Goal: Task Accomplishment & Management: Manage account settings

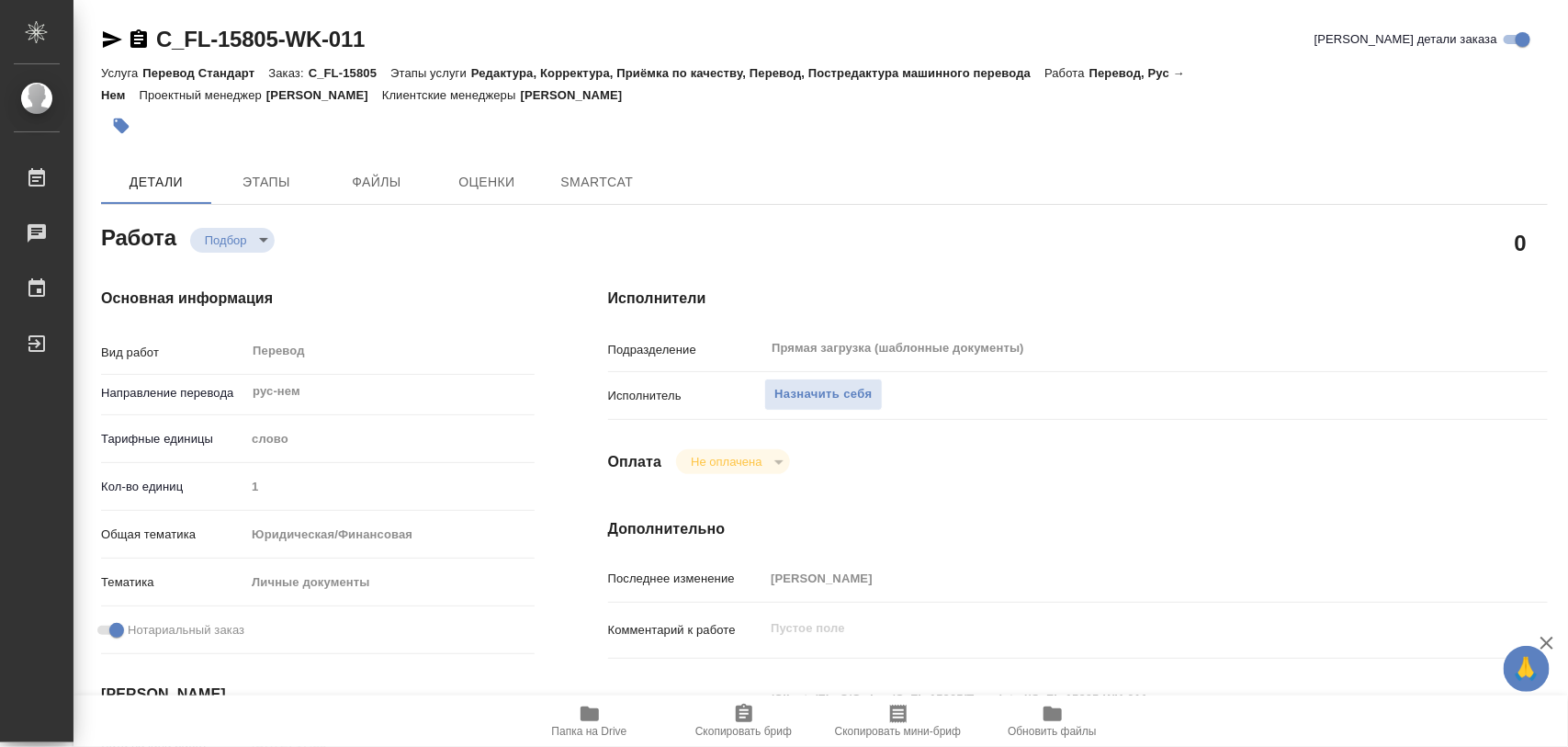
type textarea "x"
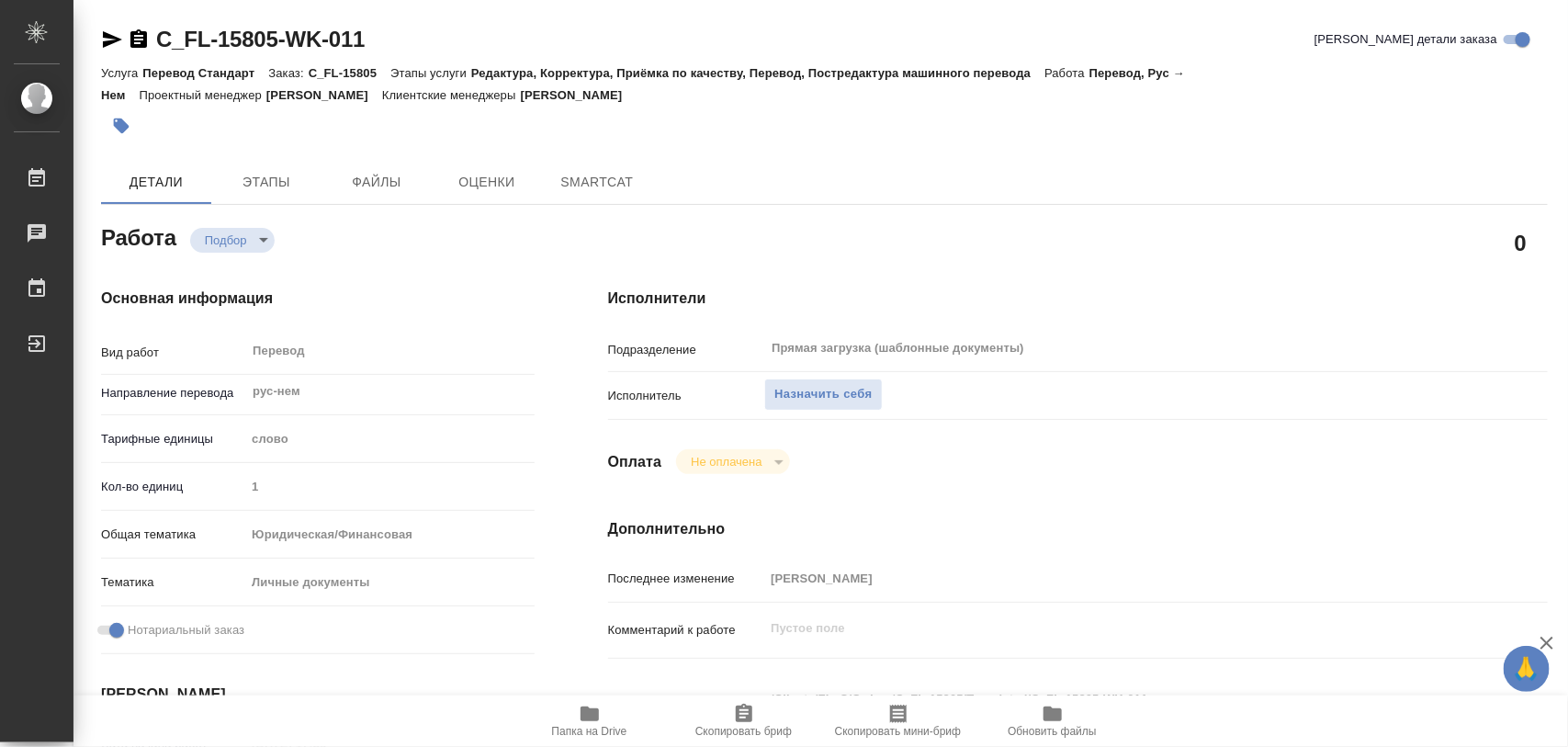
type textarea "x"
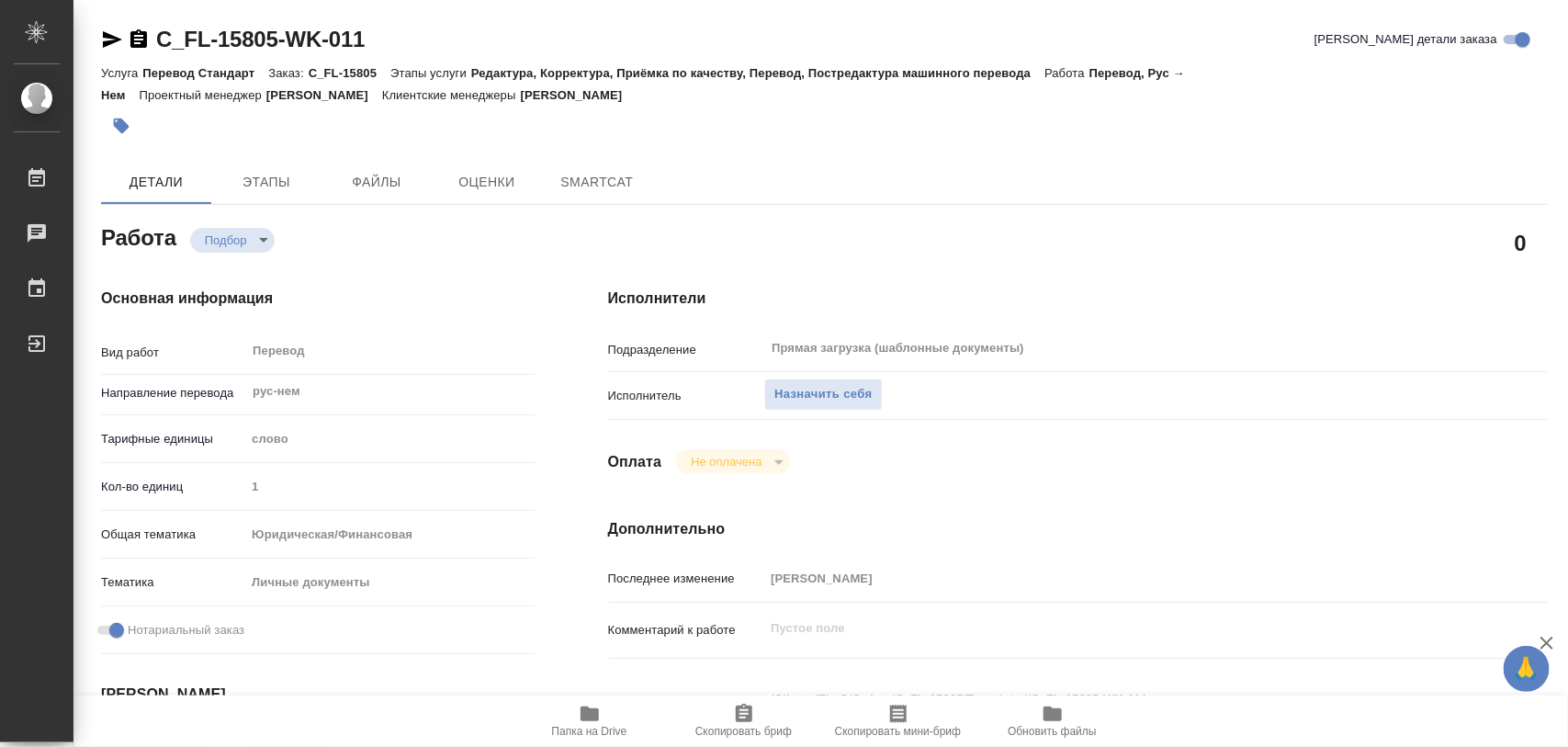
type textarea "x"
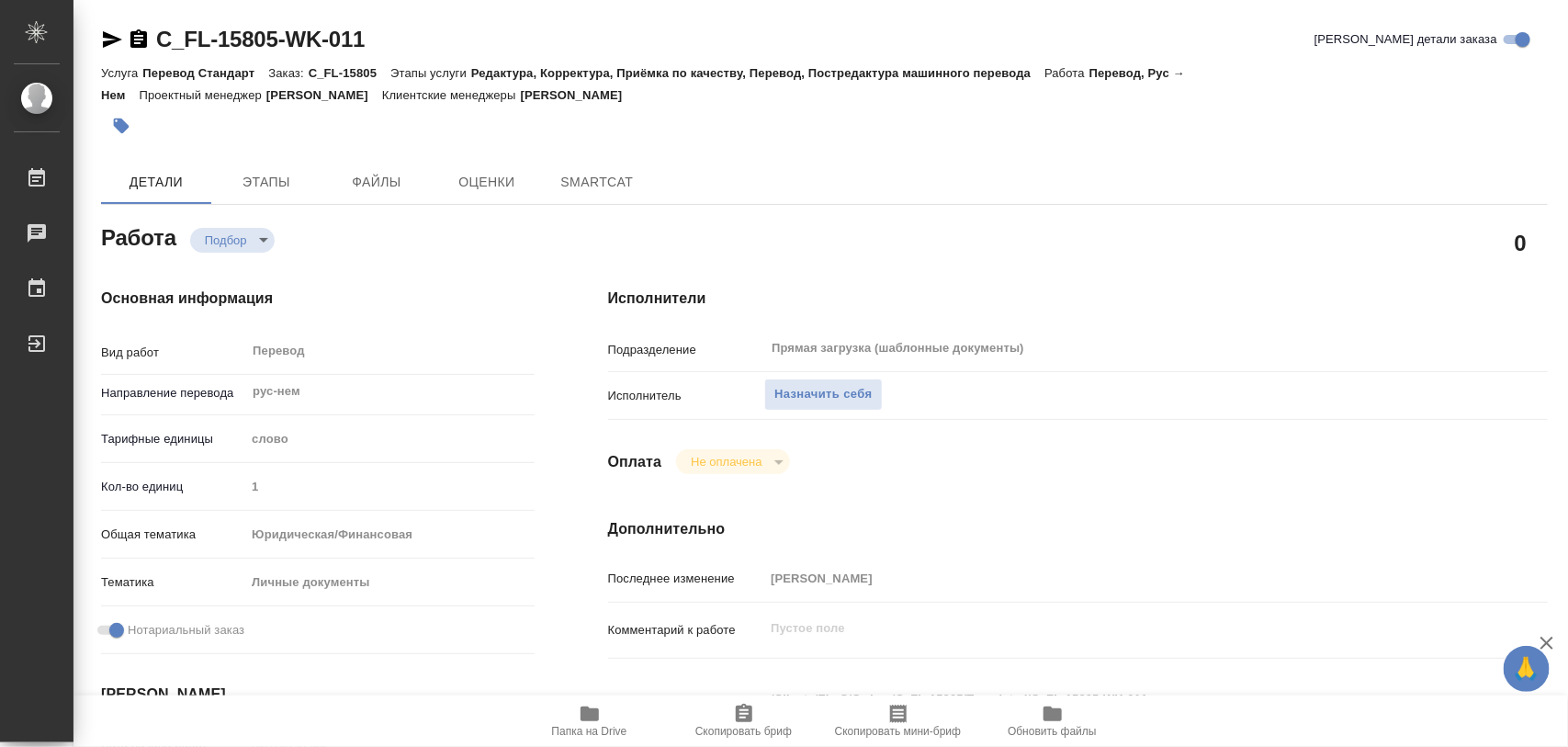
type textarea "x"
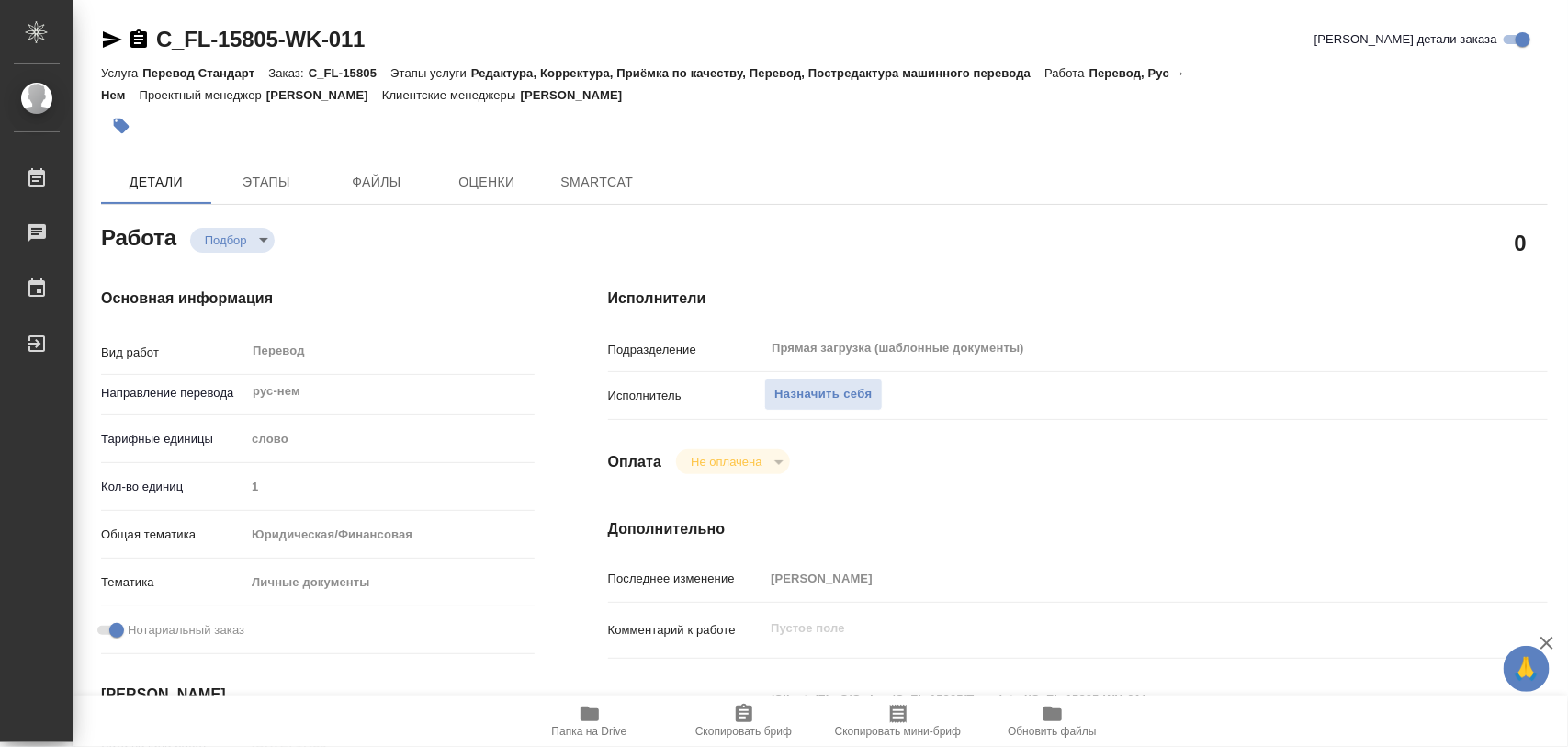
type textarea "x"
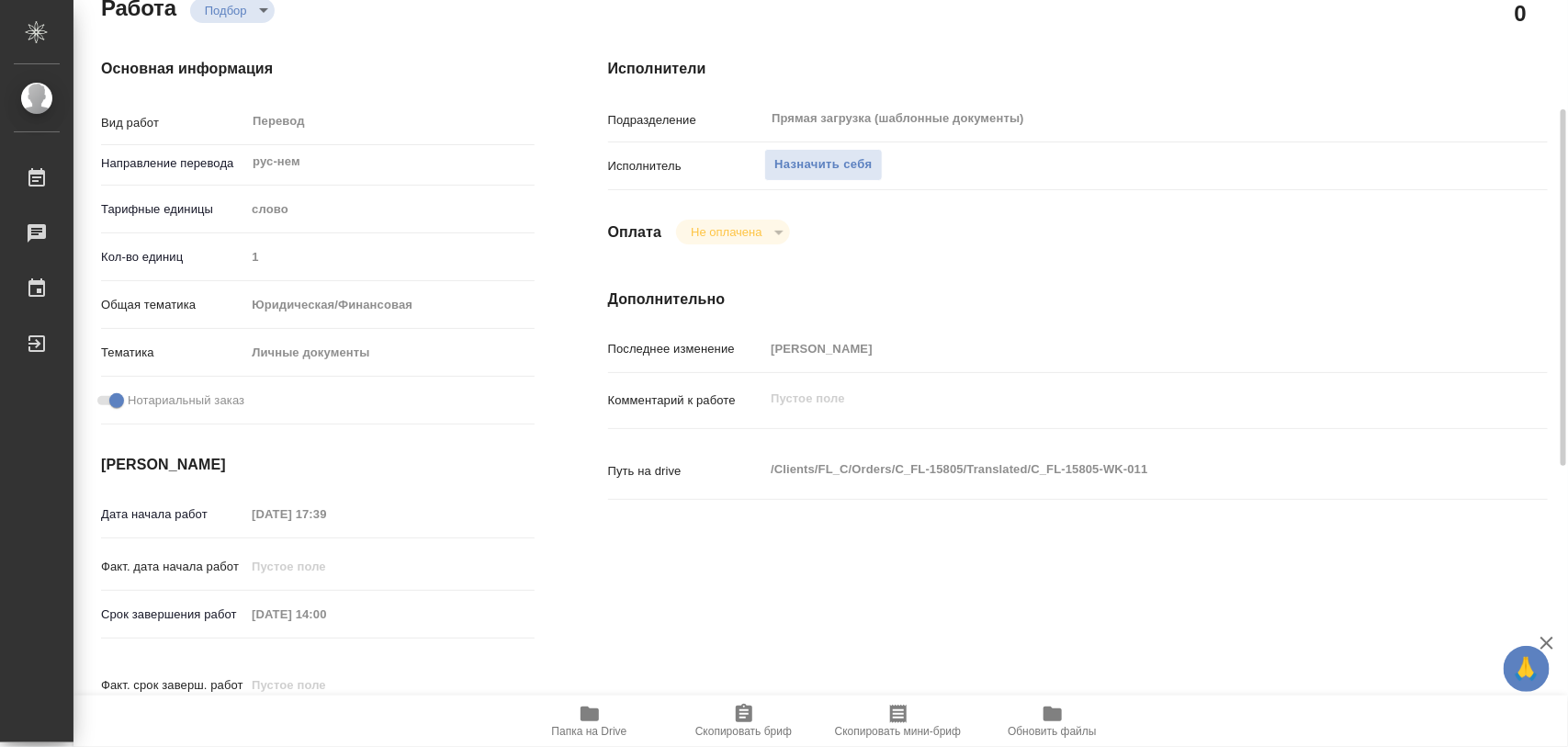
type textarea "x"
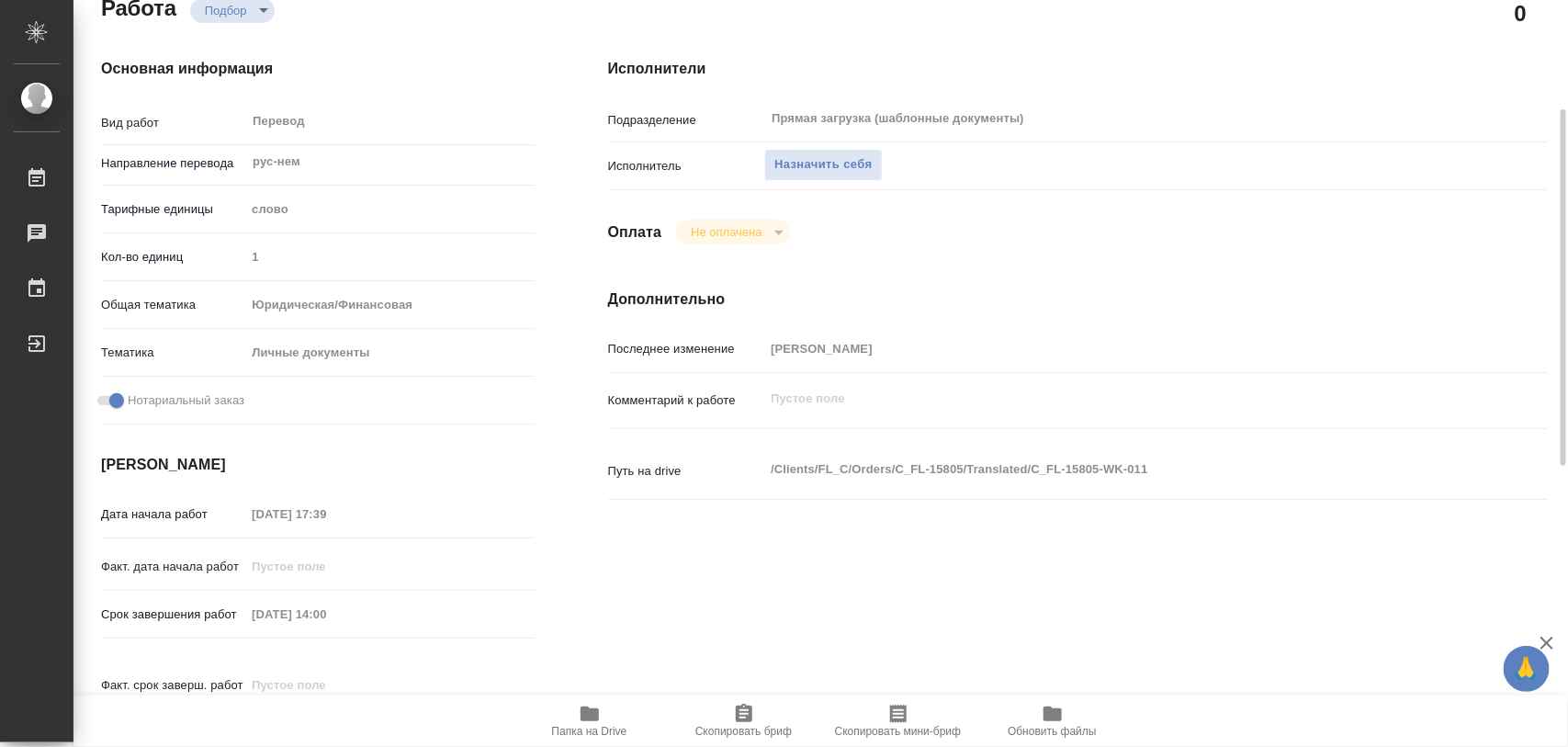
scroll to position [574, 0]
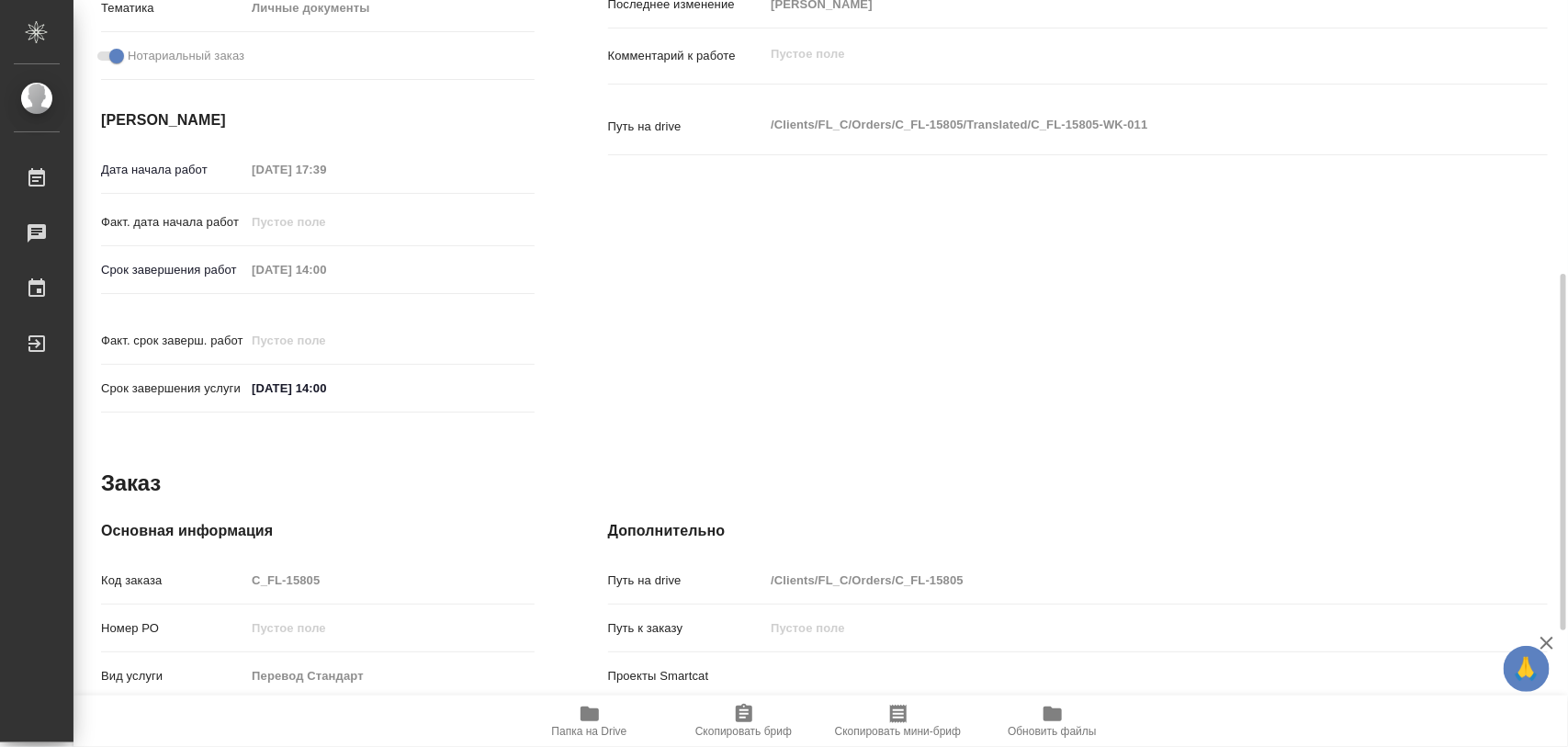
type textarea "x"
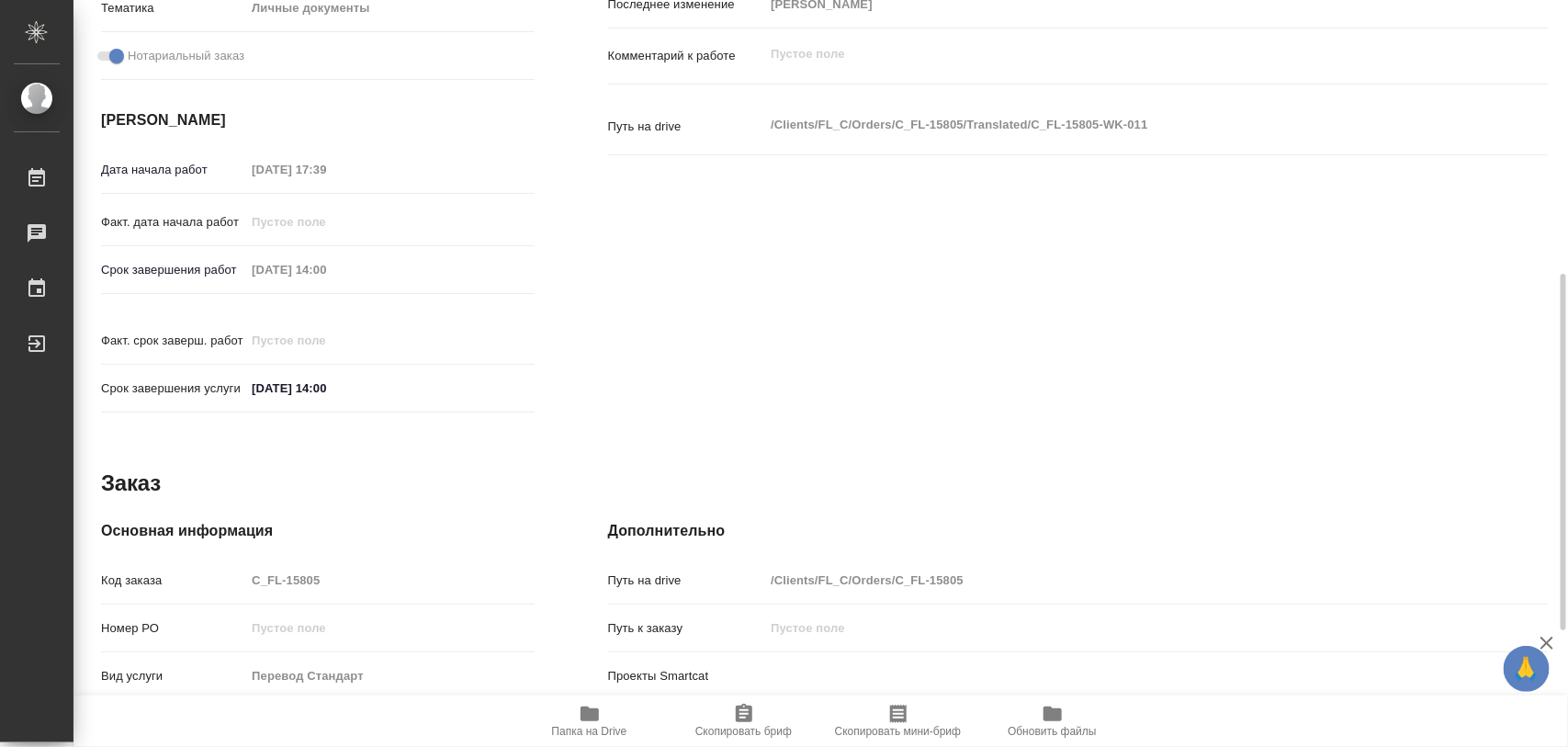
type textarea "x"
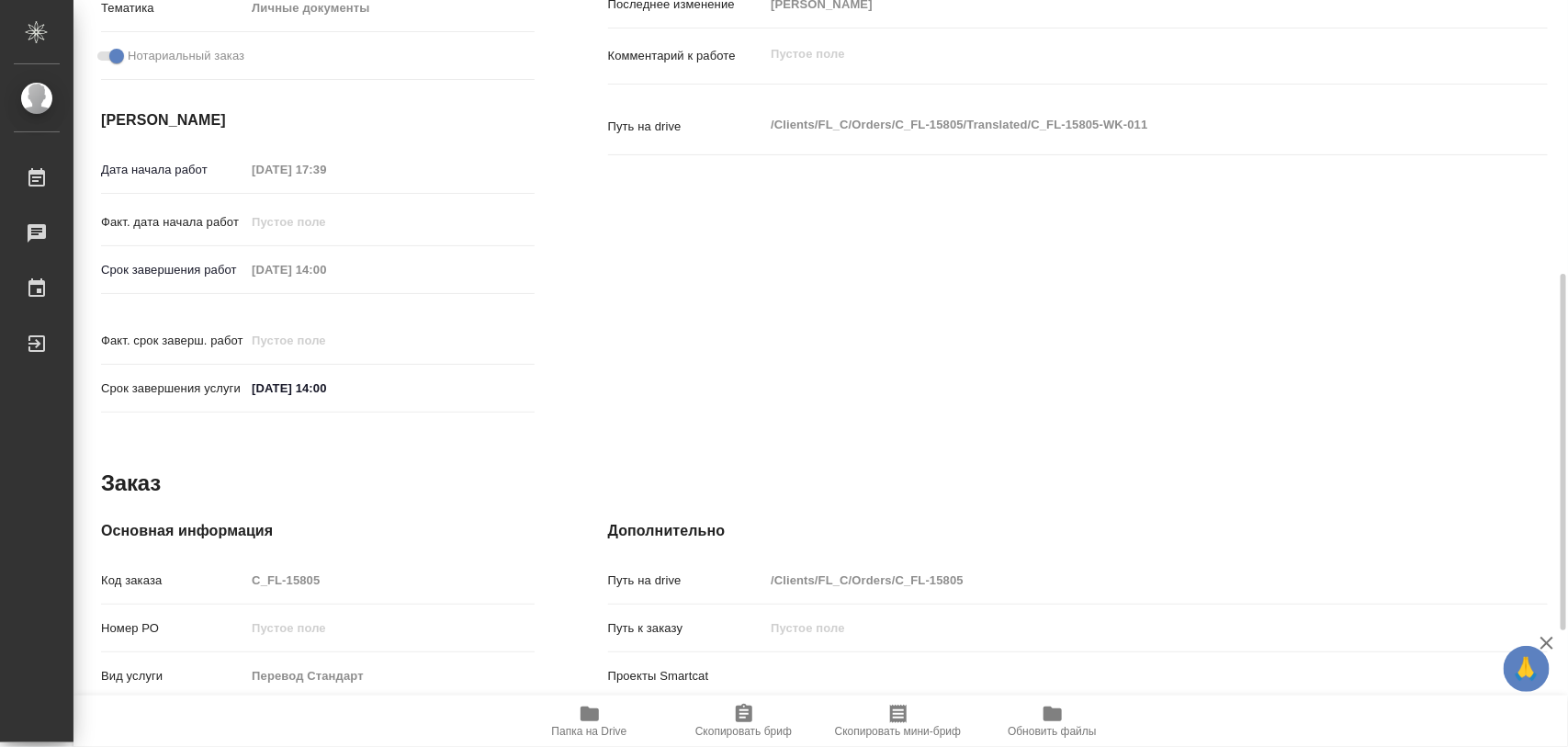
click at [590, 721] on icon "button" at bounding box center [589, 714] width 18 height 15
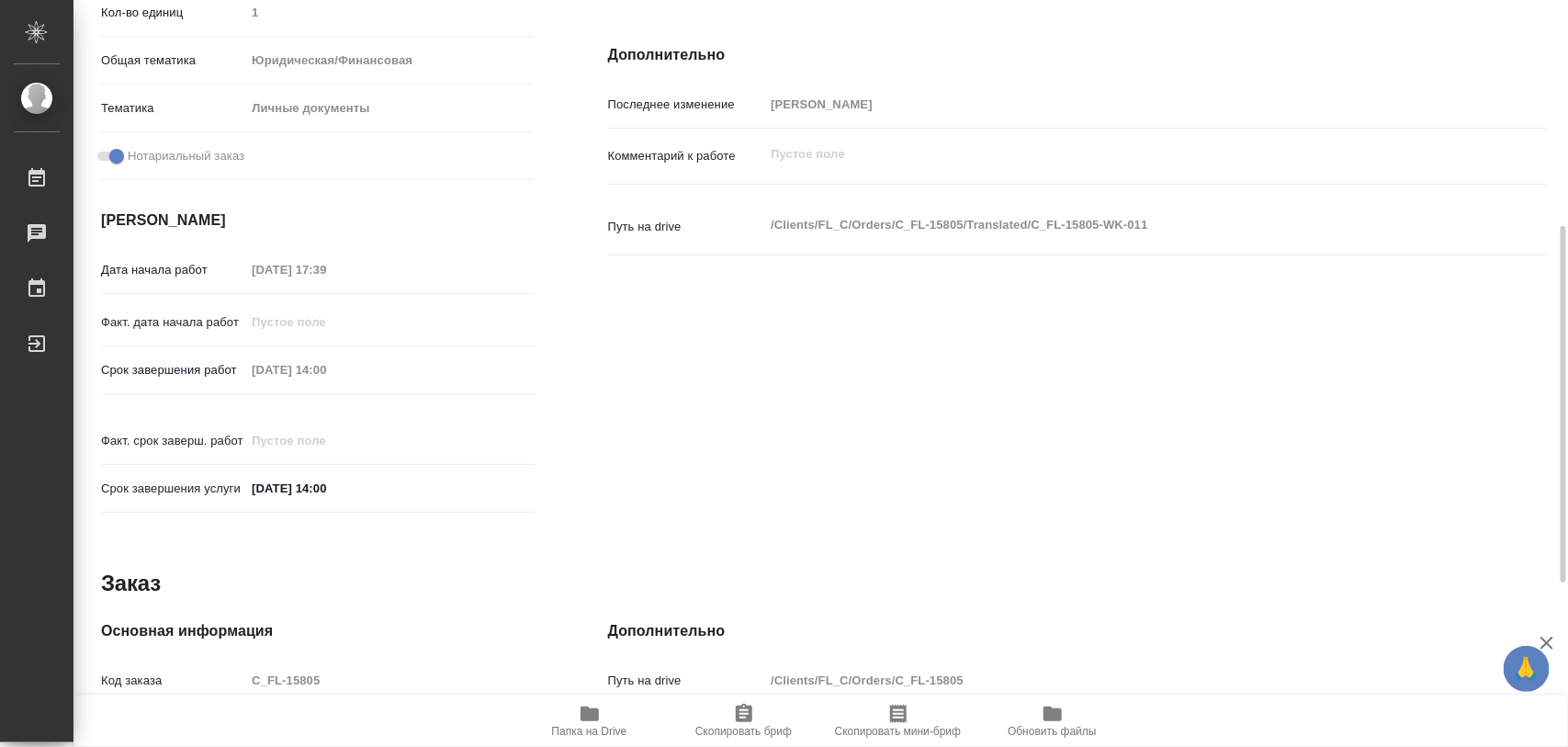
scroll to position [0, 0]
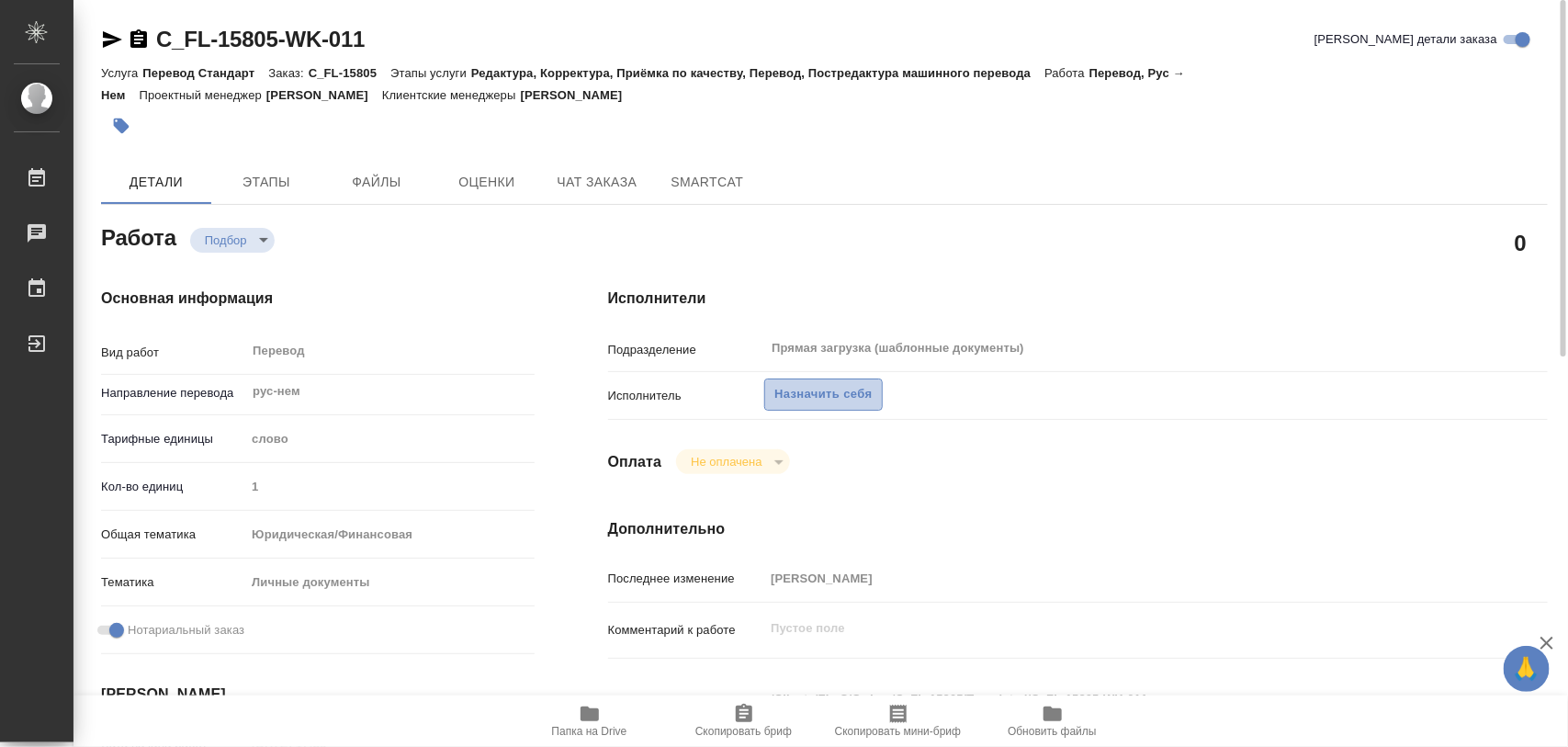
click at [818, 400] on span "Назначить себя" at bounding box center [822, 394] width 97 height 21
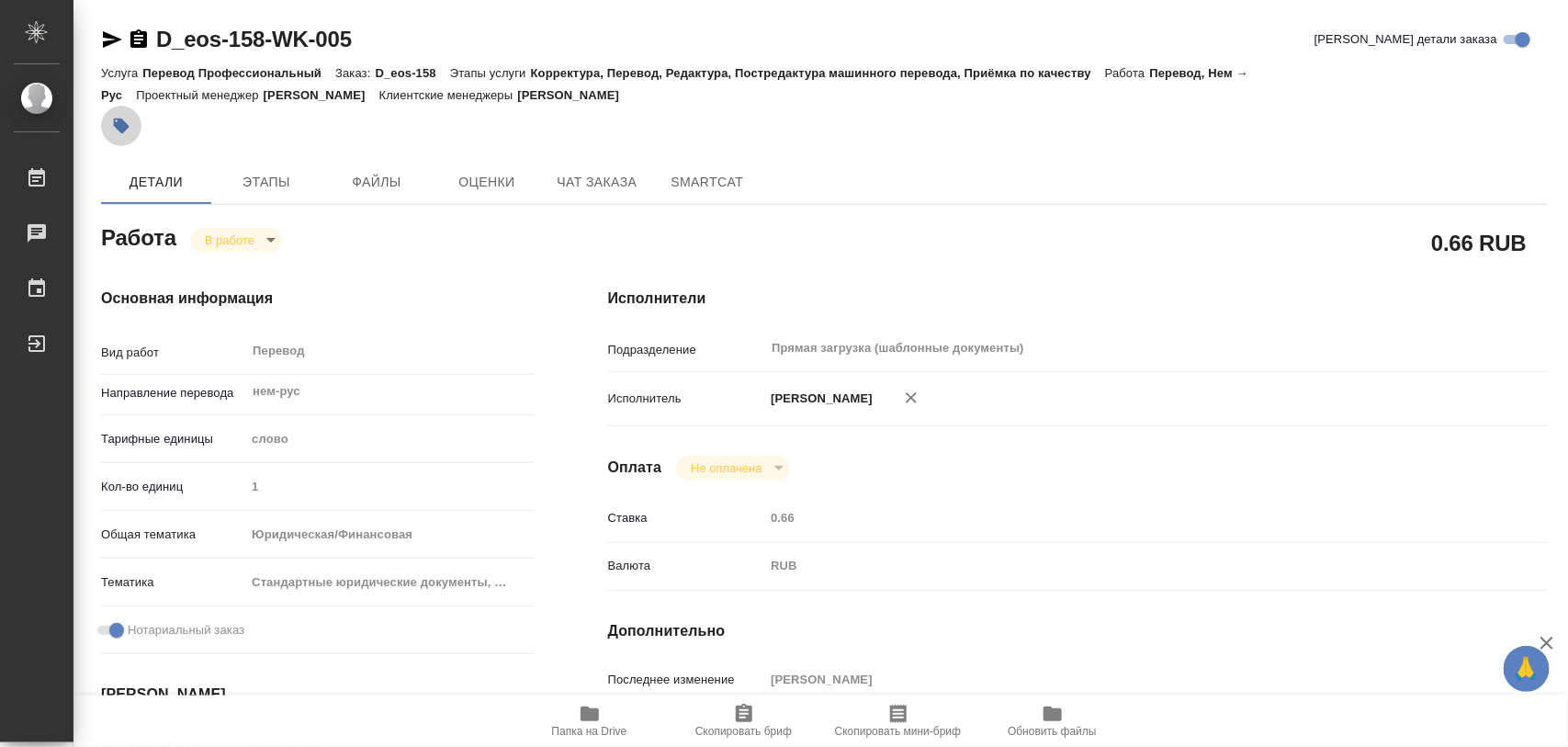
click at [125, 122] on icon "button" at bounding box center [121, 126] width 16 height 16
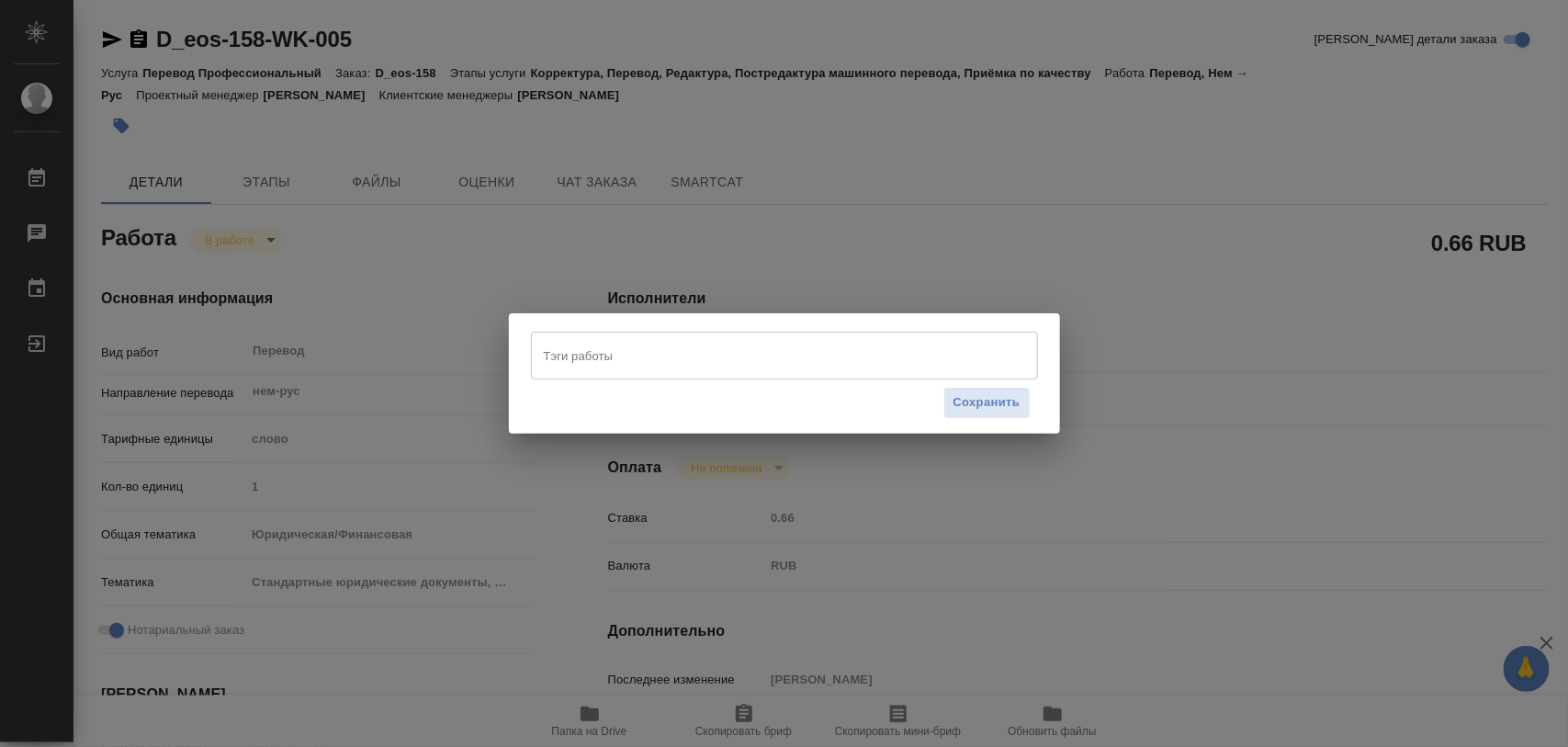
click at [774, 351] on input "Тэги работы" at bounding box center [767, 356] width 456 height 31
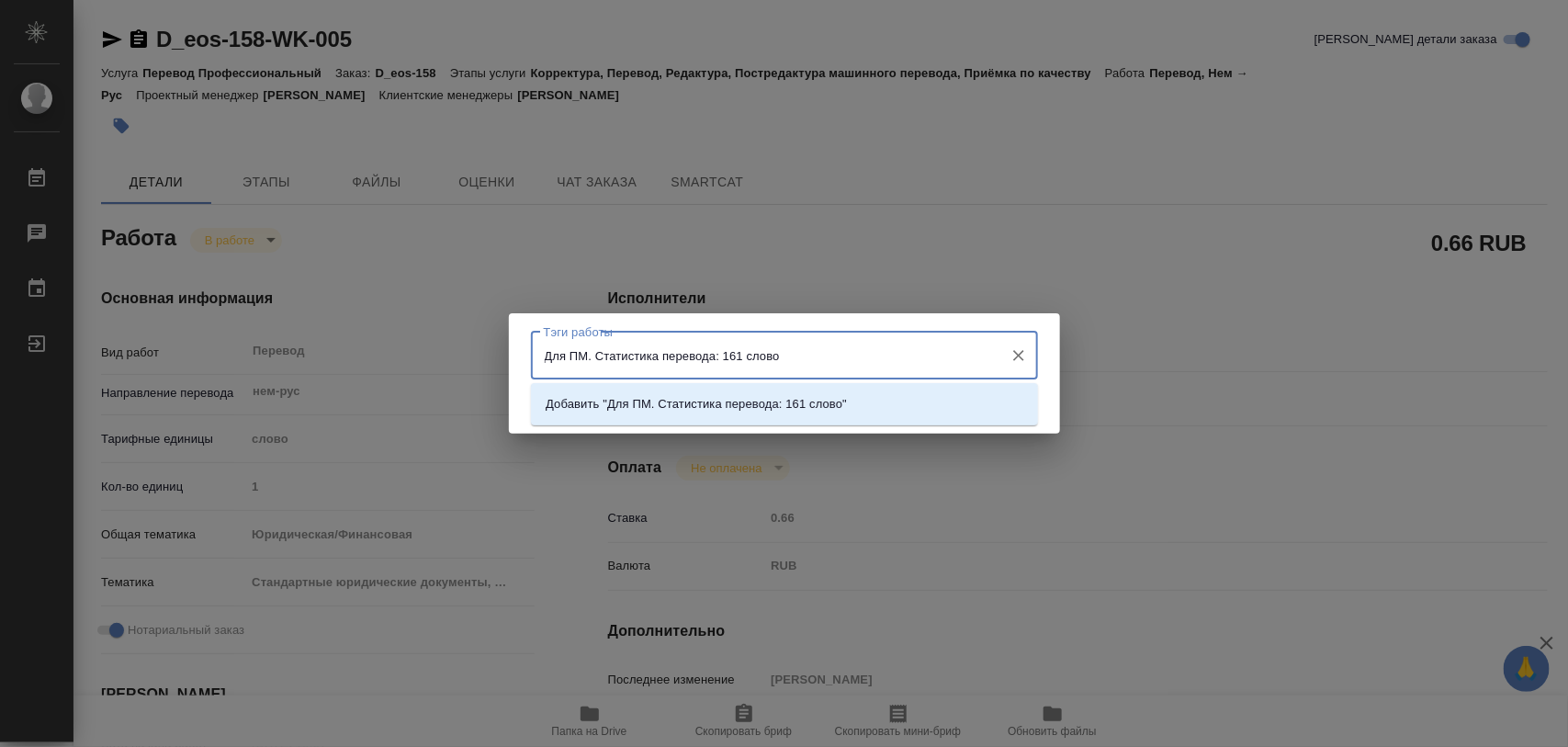
type input "Для ПМ. Статистика перевода: 161 слово."
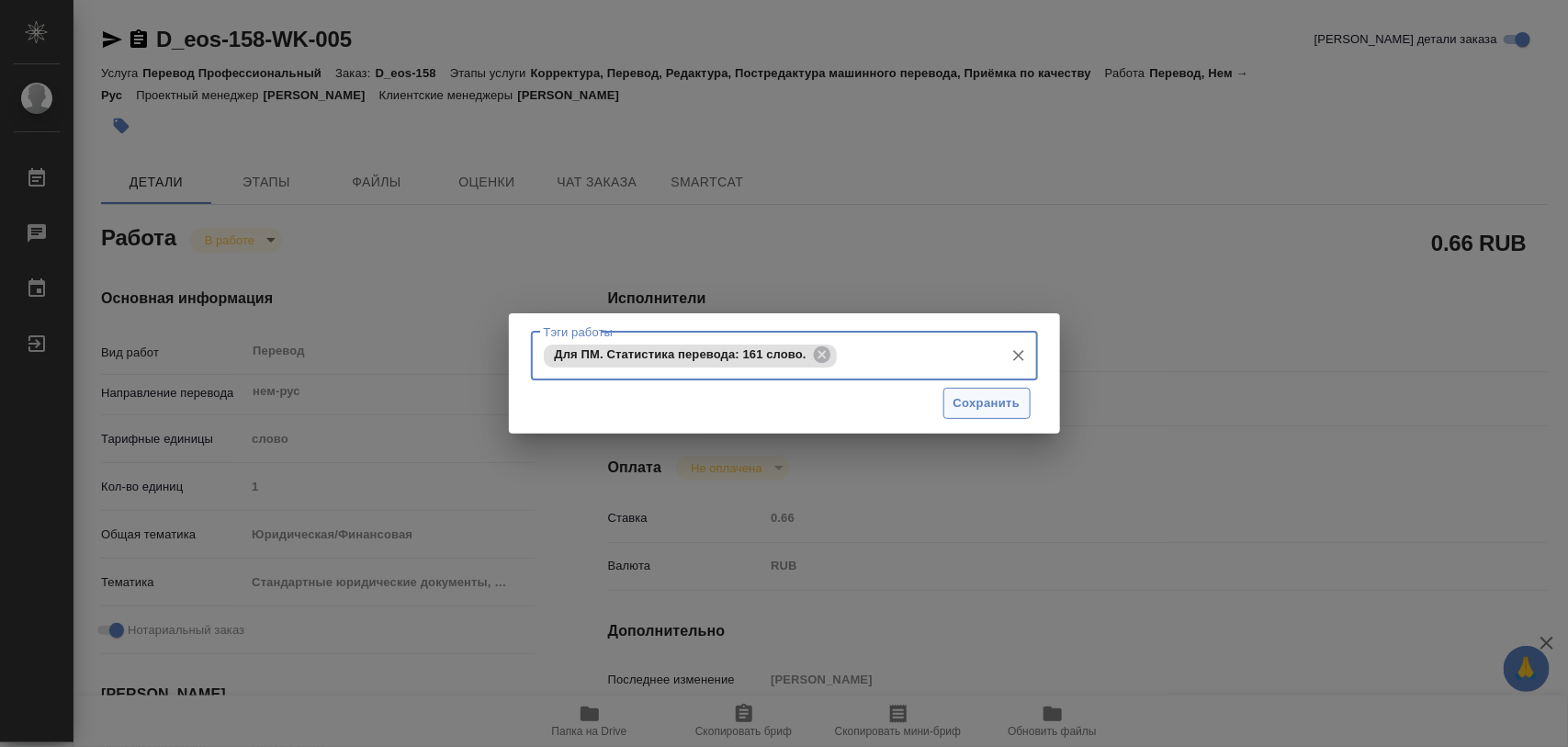
click at [991, 408] on span "Сохранить" at bounding box center [987, 404] width 67 height 21
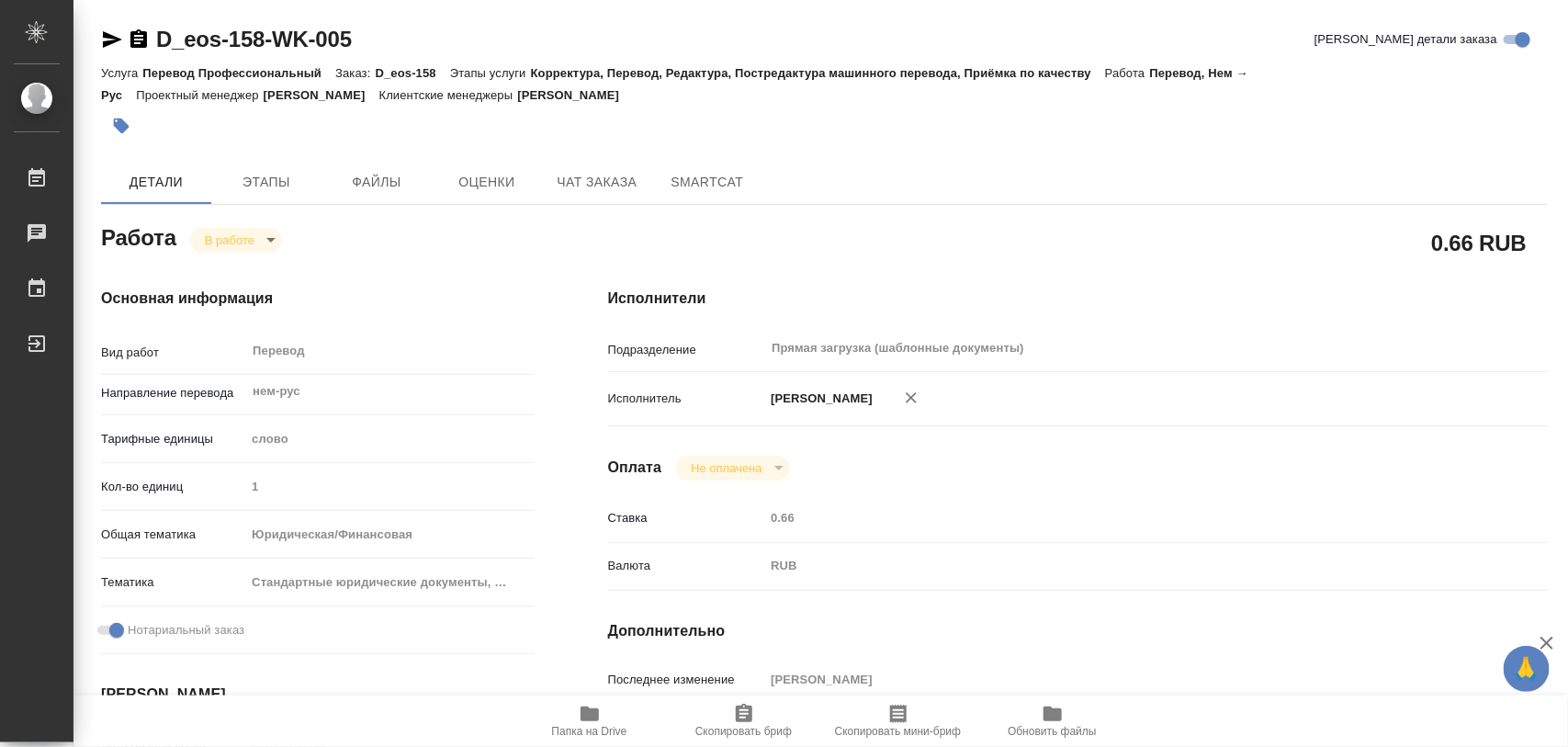
type input "inProgress"
type input "нем-рус"
type input "5a8b1489cc6b4906c91bfd90"
type input "1"
type input "yr-fn"
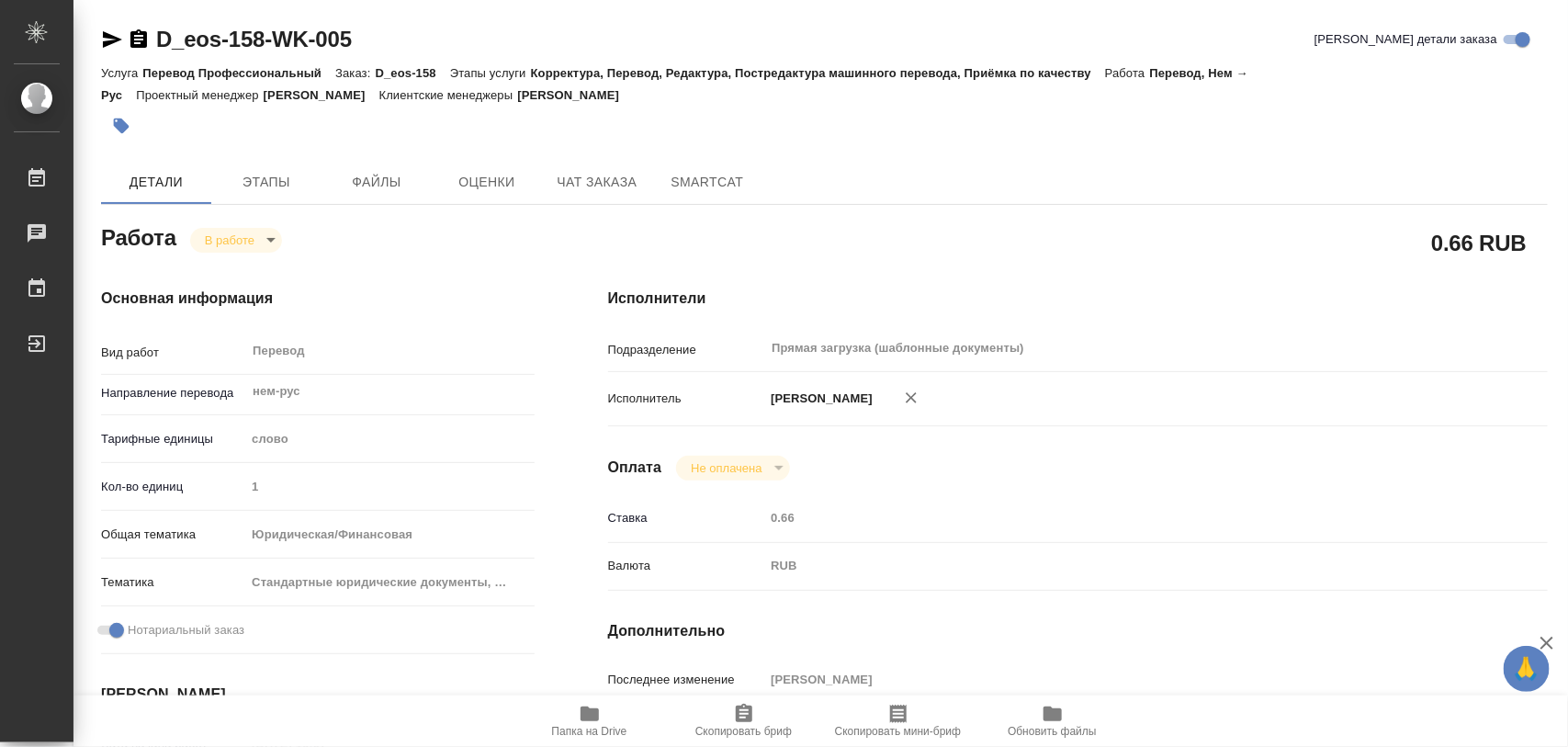
type input "5f647205b73bc97568ca66bf"
checkbox input "true"
type input "13.08.2025 16:07"
type input "13.08.2025 16:35"
type input "14.08.2025 16:00"
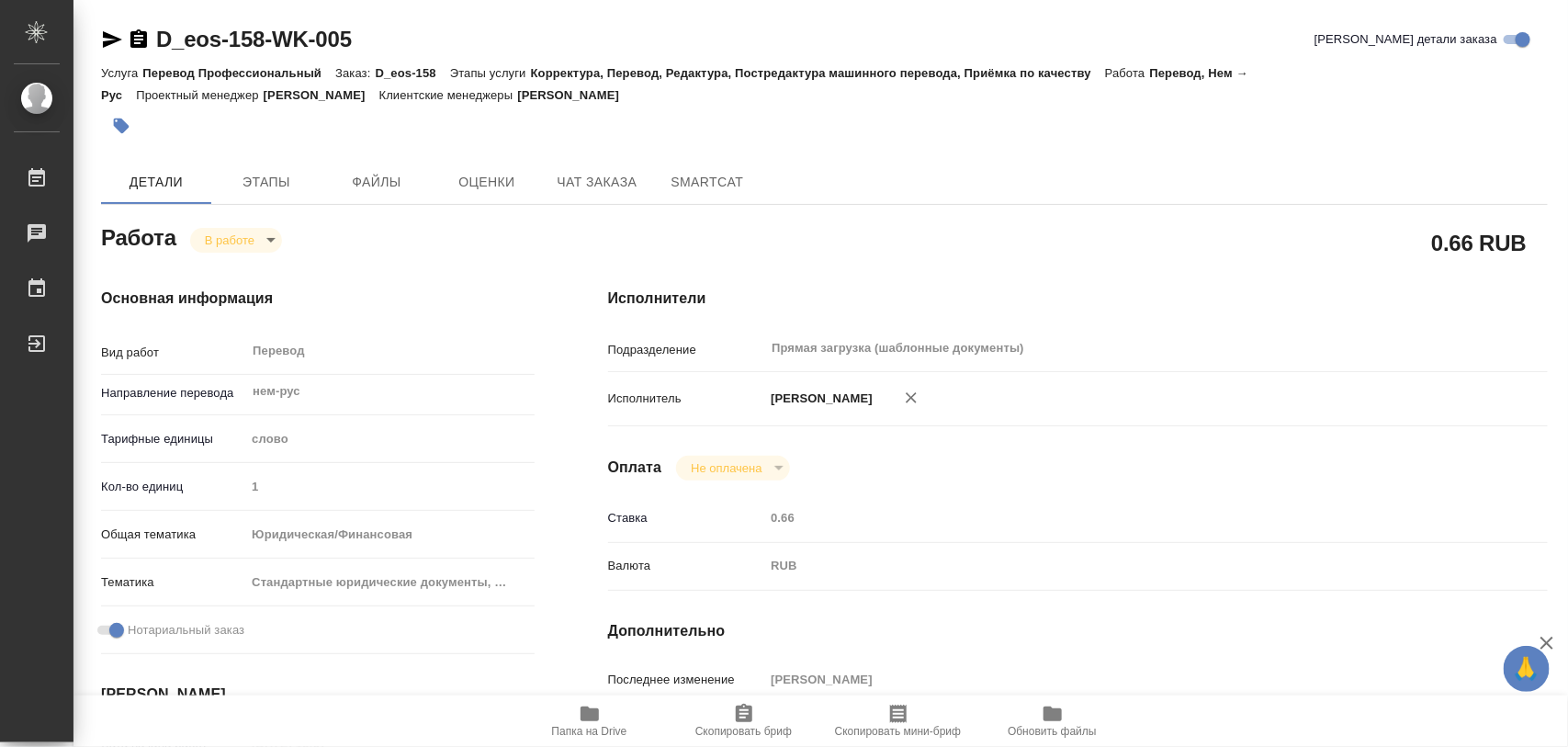
type input "14.08.2025 16:00"
type input "Прямая загрузка (шаблонные документы)"
type input "notPayed"
type input "0.66"
type input "RUB"
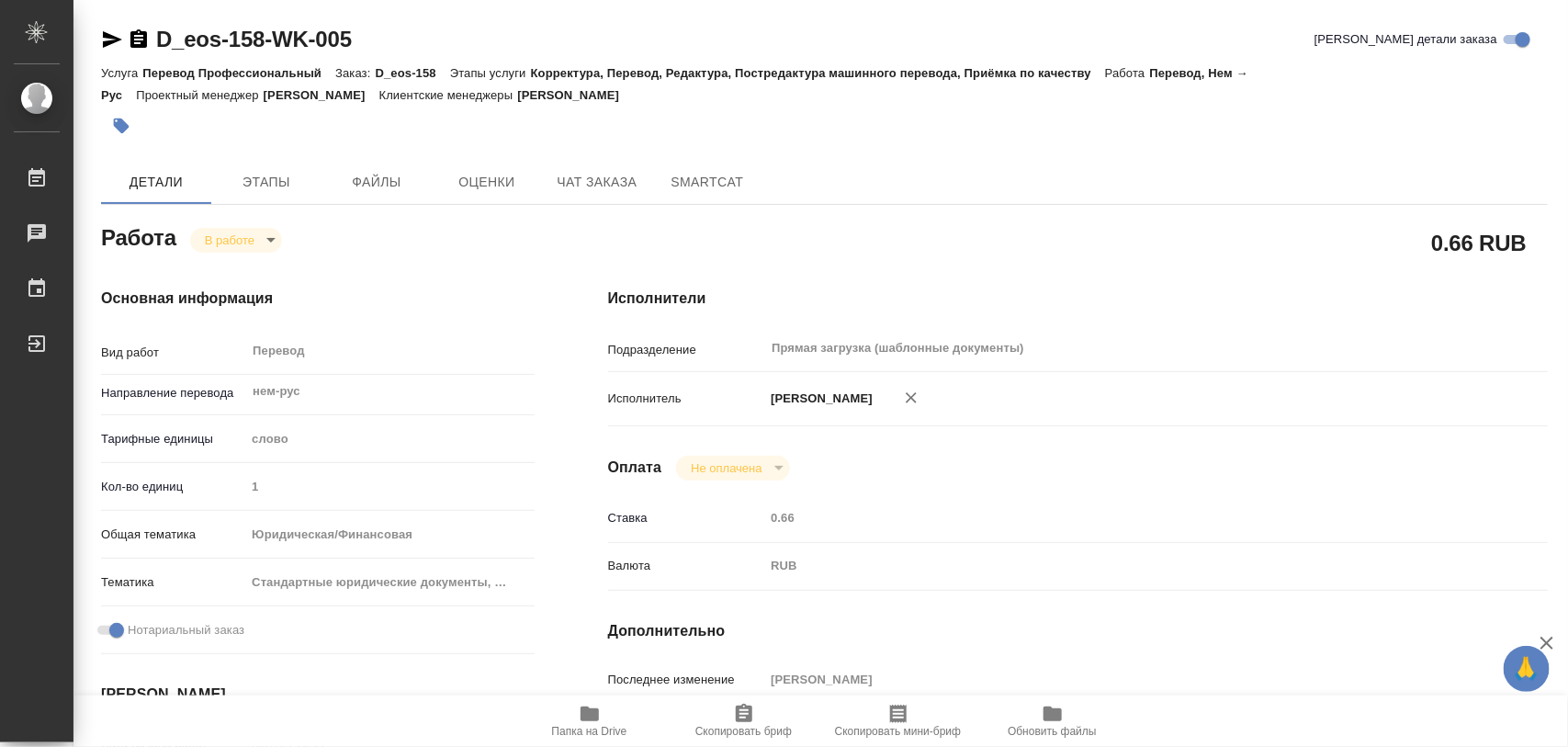
type input "[PERSON_NAME]"
type input "D_eos-158"
type input "Перевод Профессиональный"
type input "Корректура, Перевод, Редактура, Постредактура машинного перевода, Приёмка по ка…"
type input "Булахова Елена"
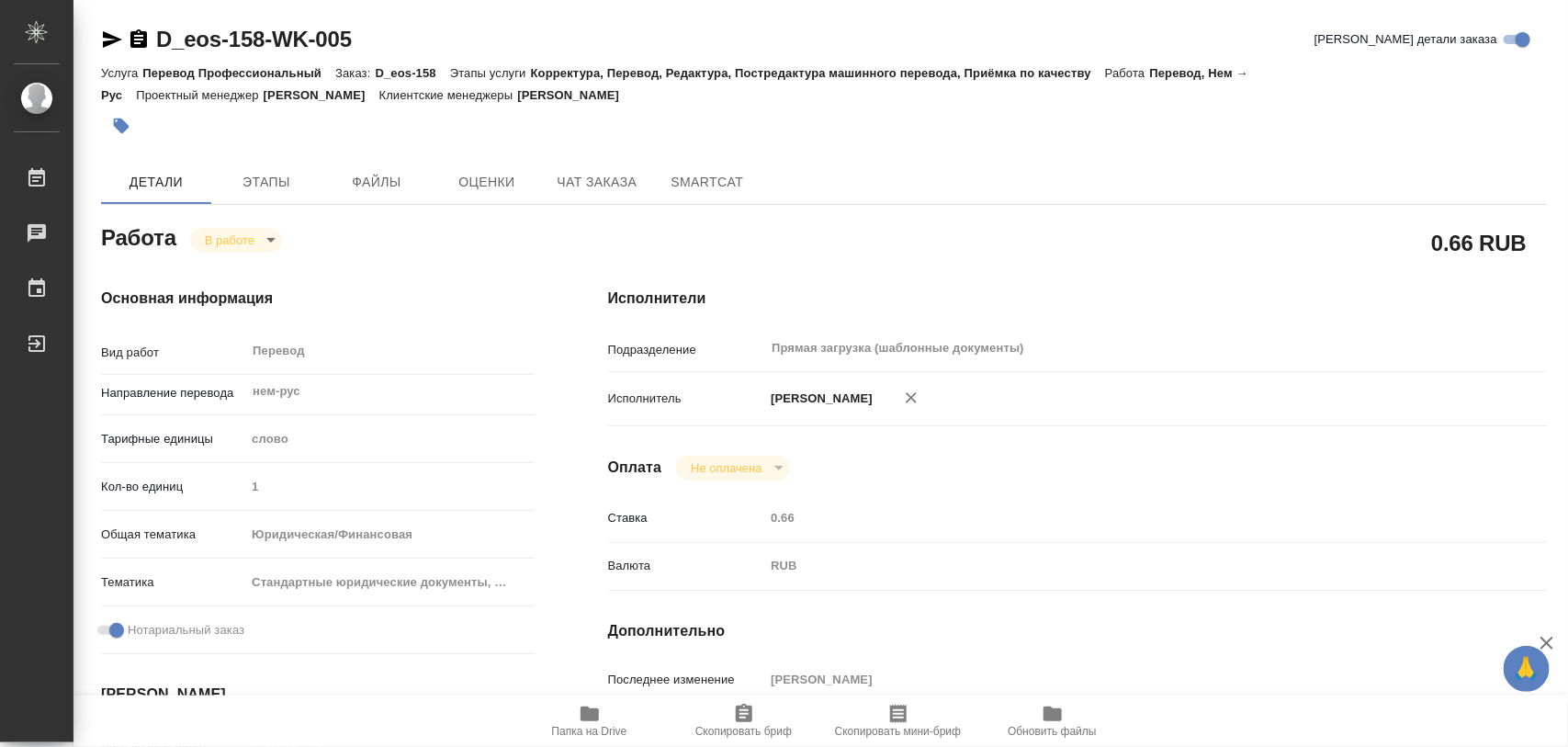
type input "/Clients/ООО «ЭОС»/Orders/D_eos-158"
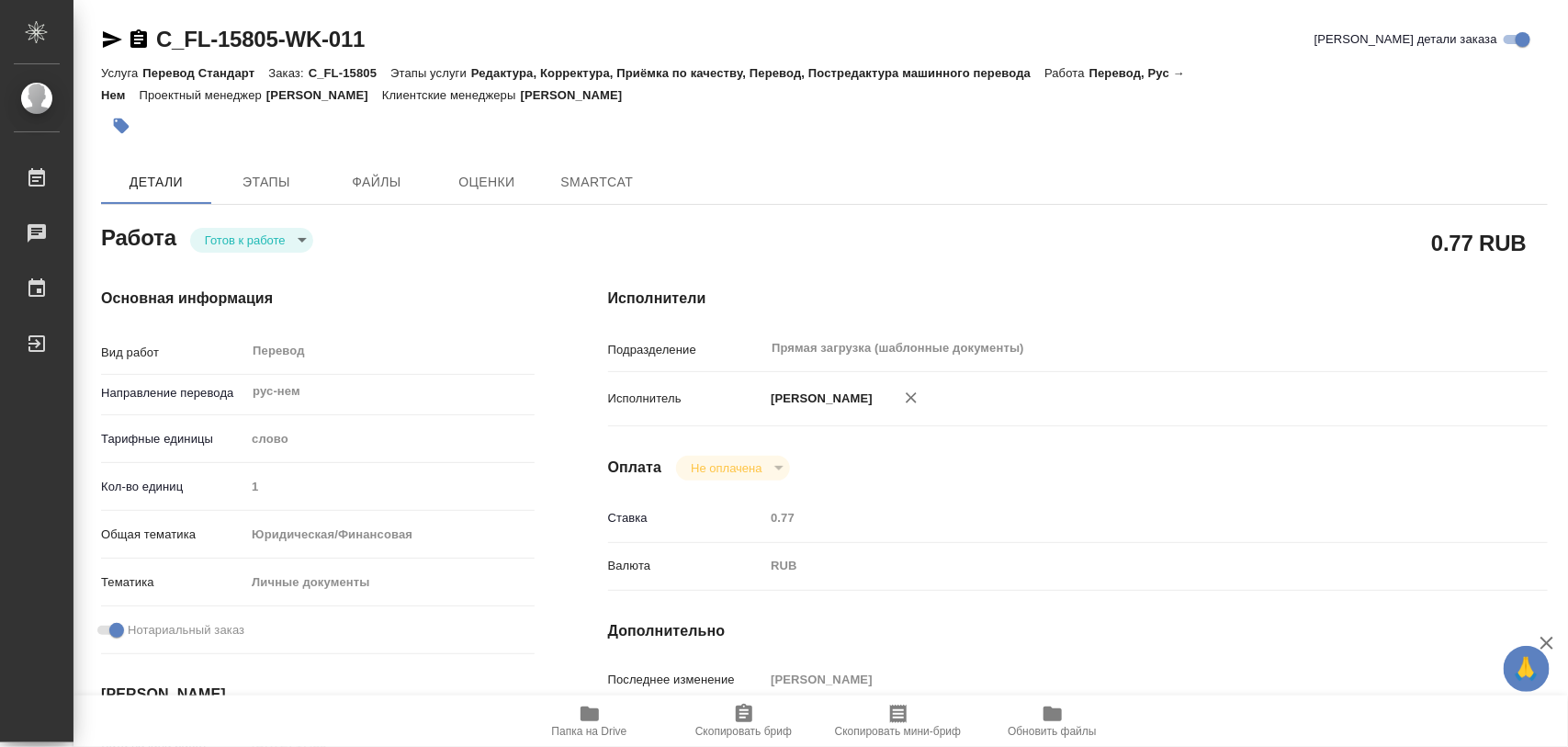
type textarea "x"
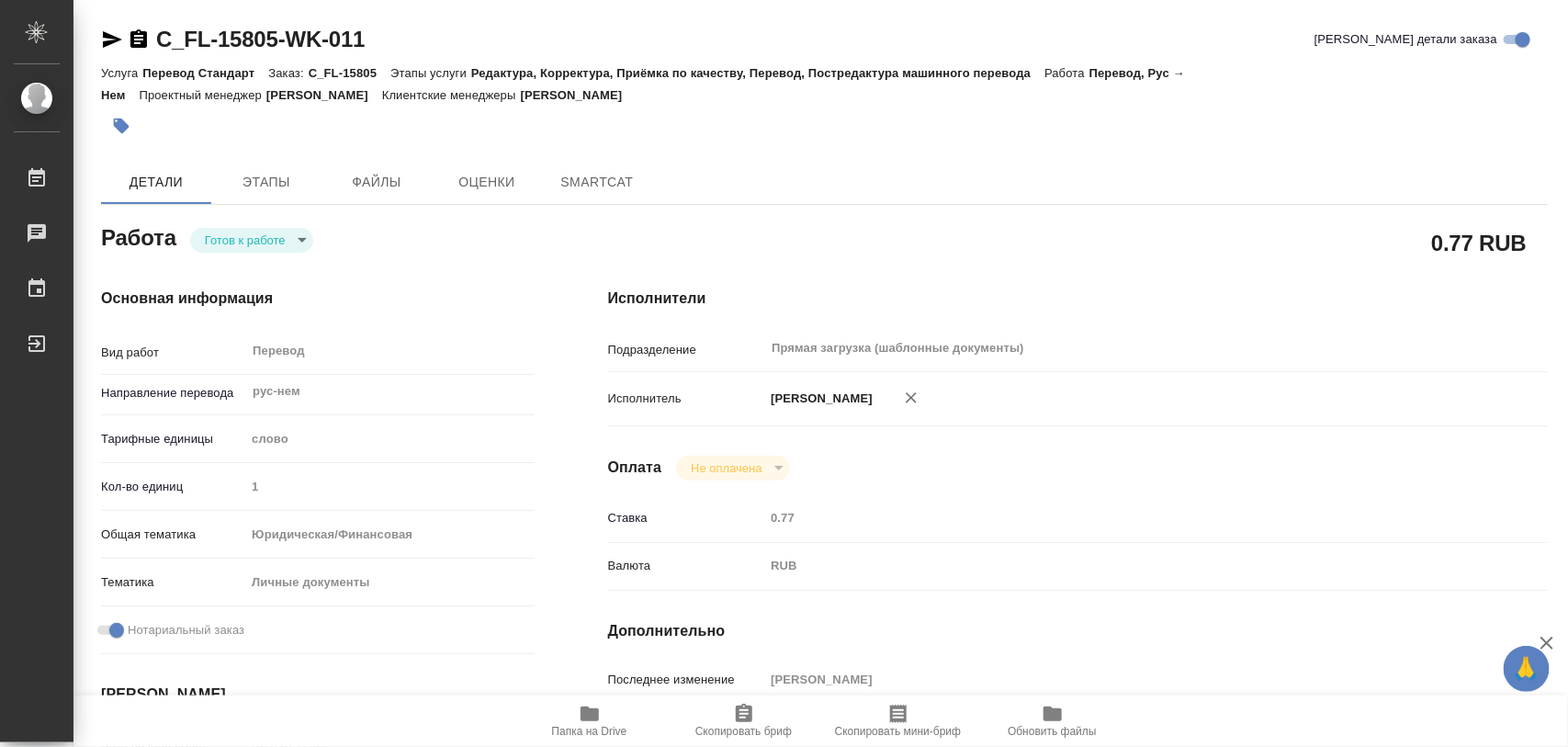
type textarea "x"
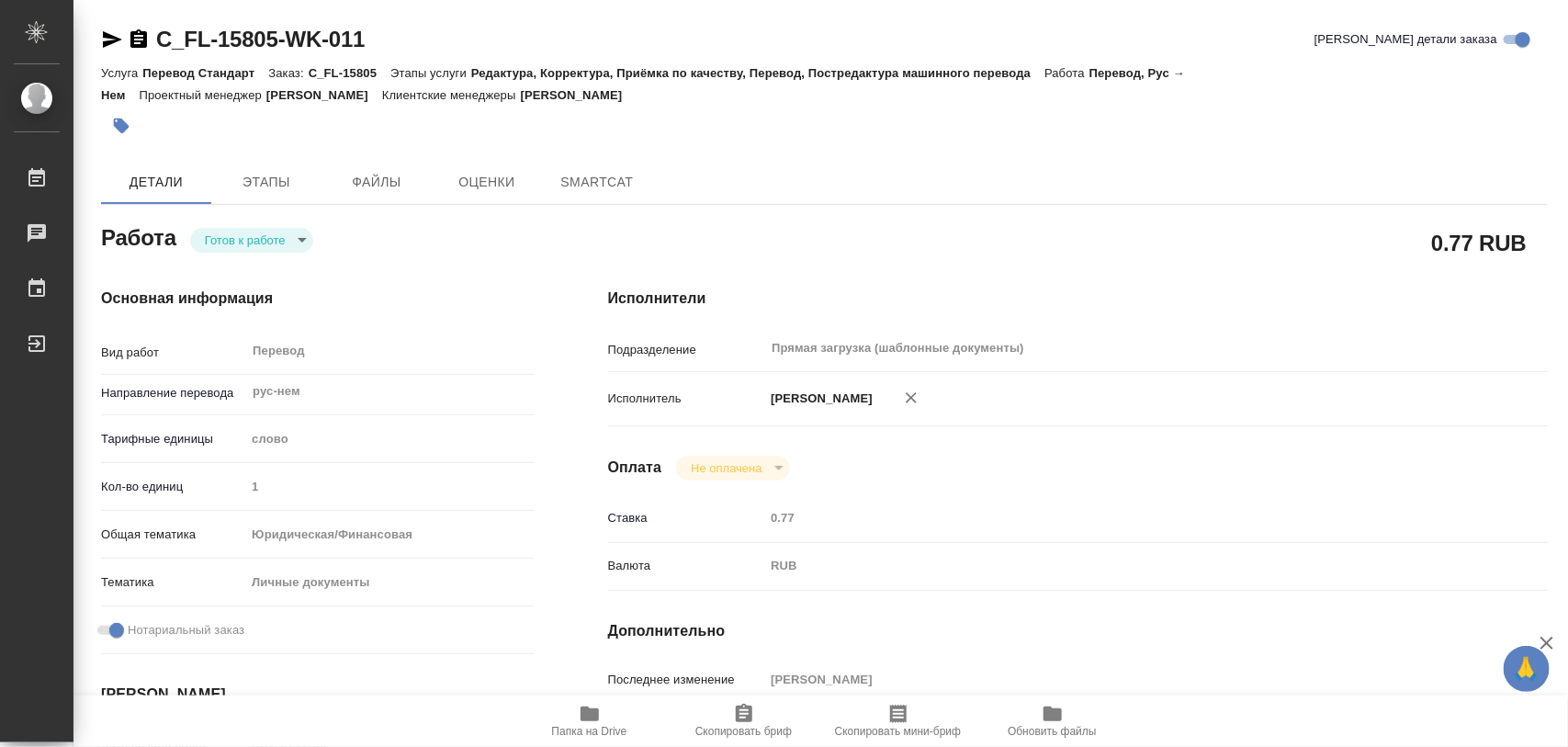
type textarea "x"
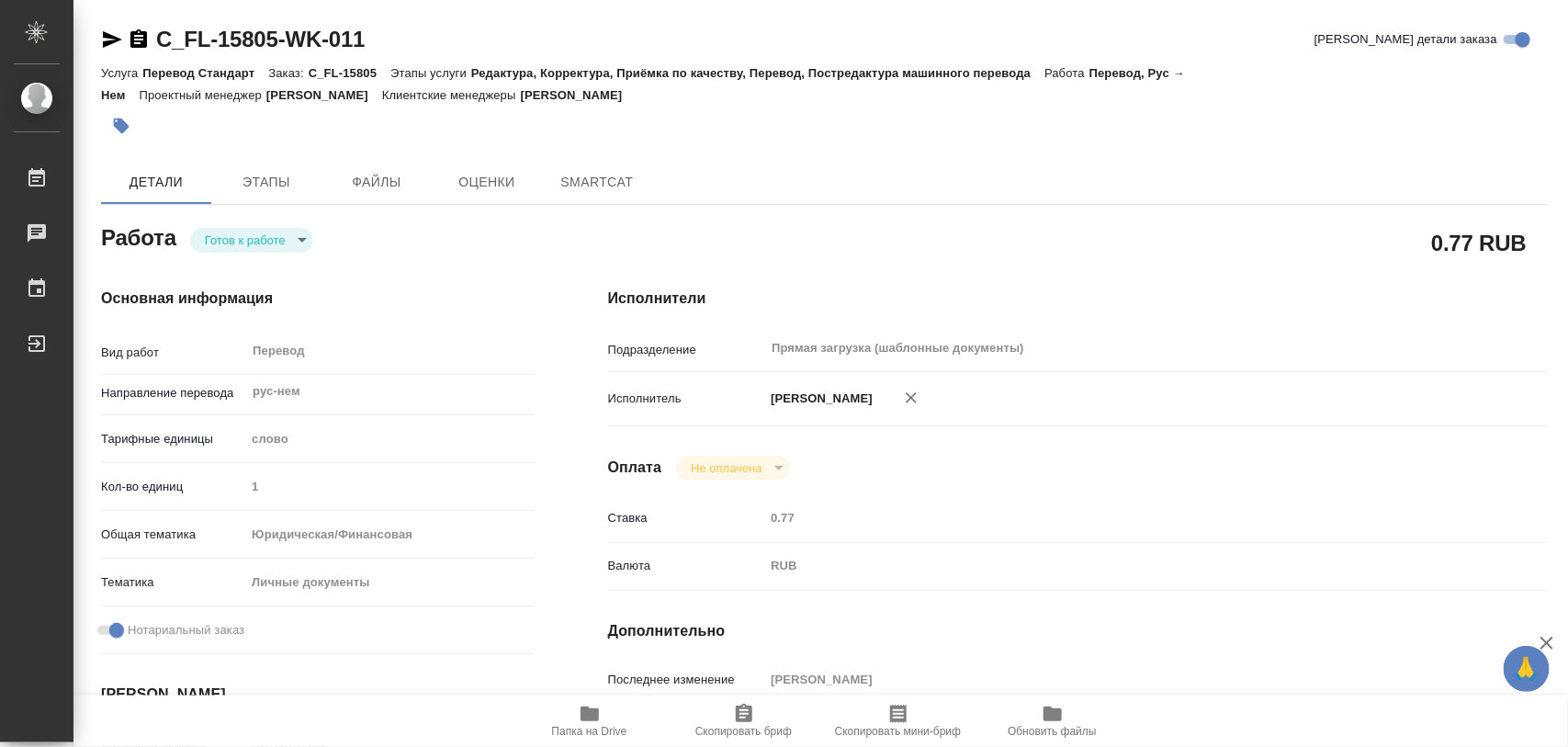
type textarea "x"
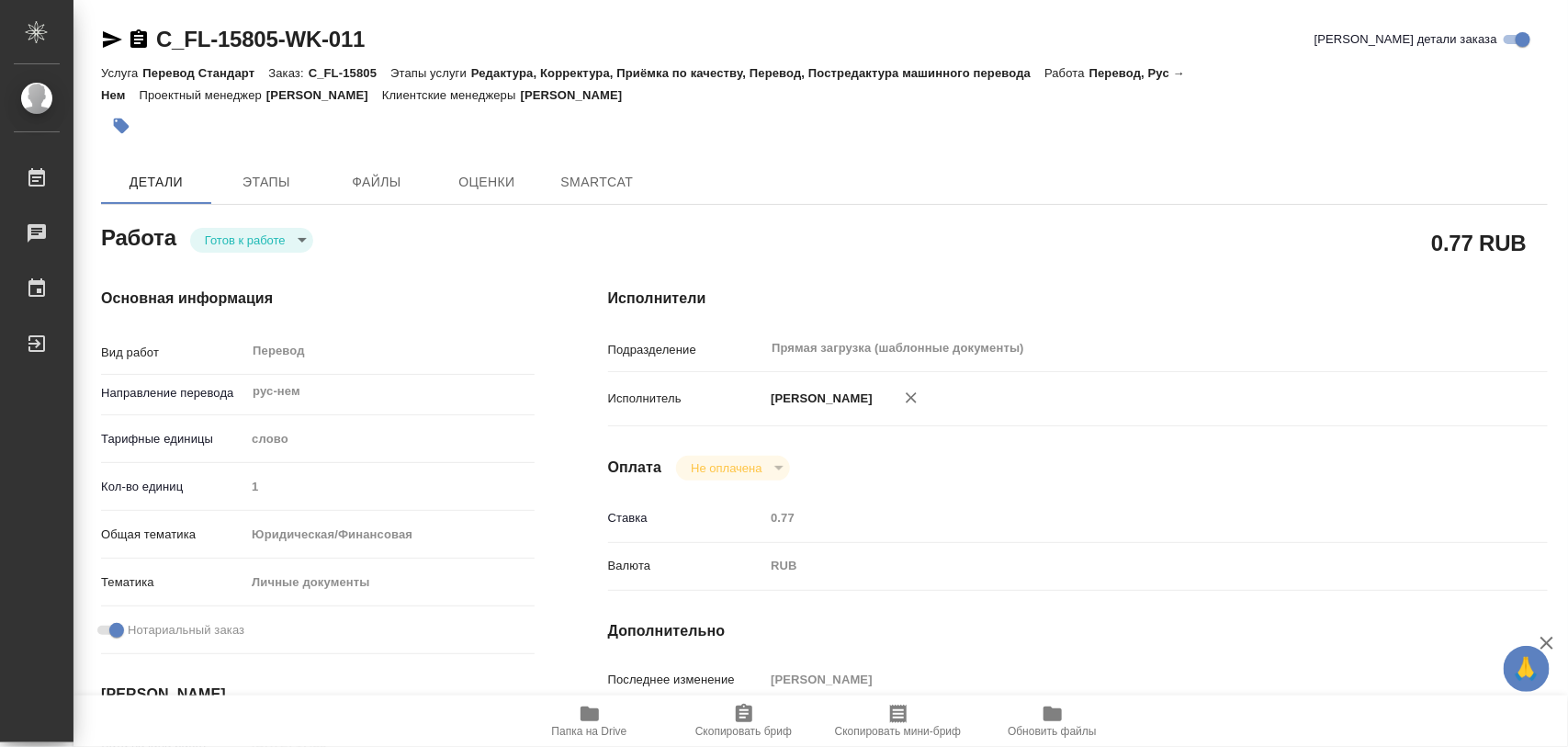
type textarea "x"
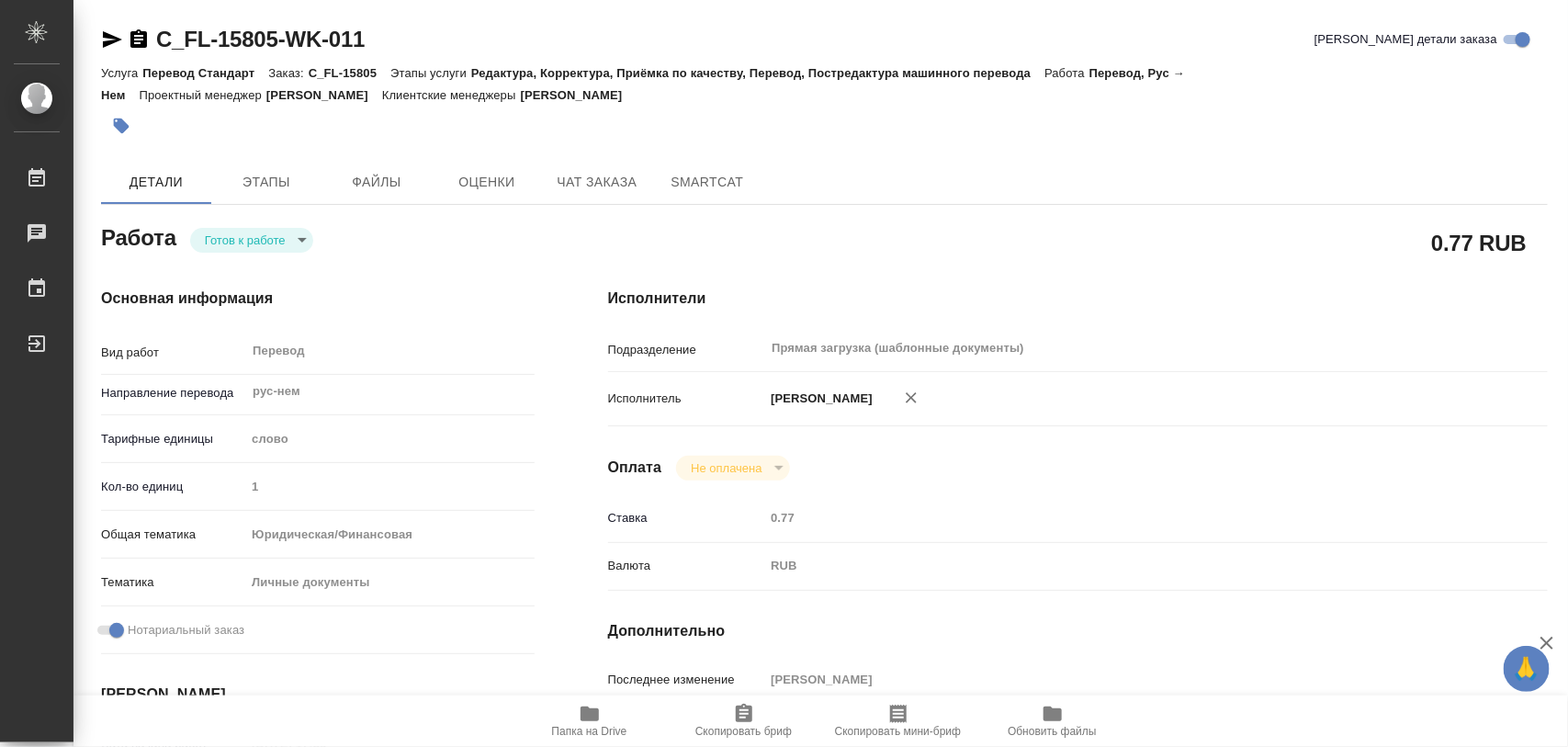
click at [303, 235] on body "🙏 .cls-1 fill:#fff; AWATERA Iglakov Maksim Работы Чаты График Выйти C_FL-15805-…" at bounding box center [784, 374] width 1568 height 747
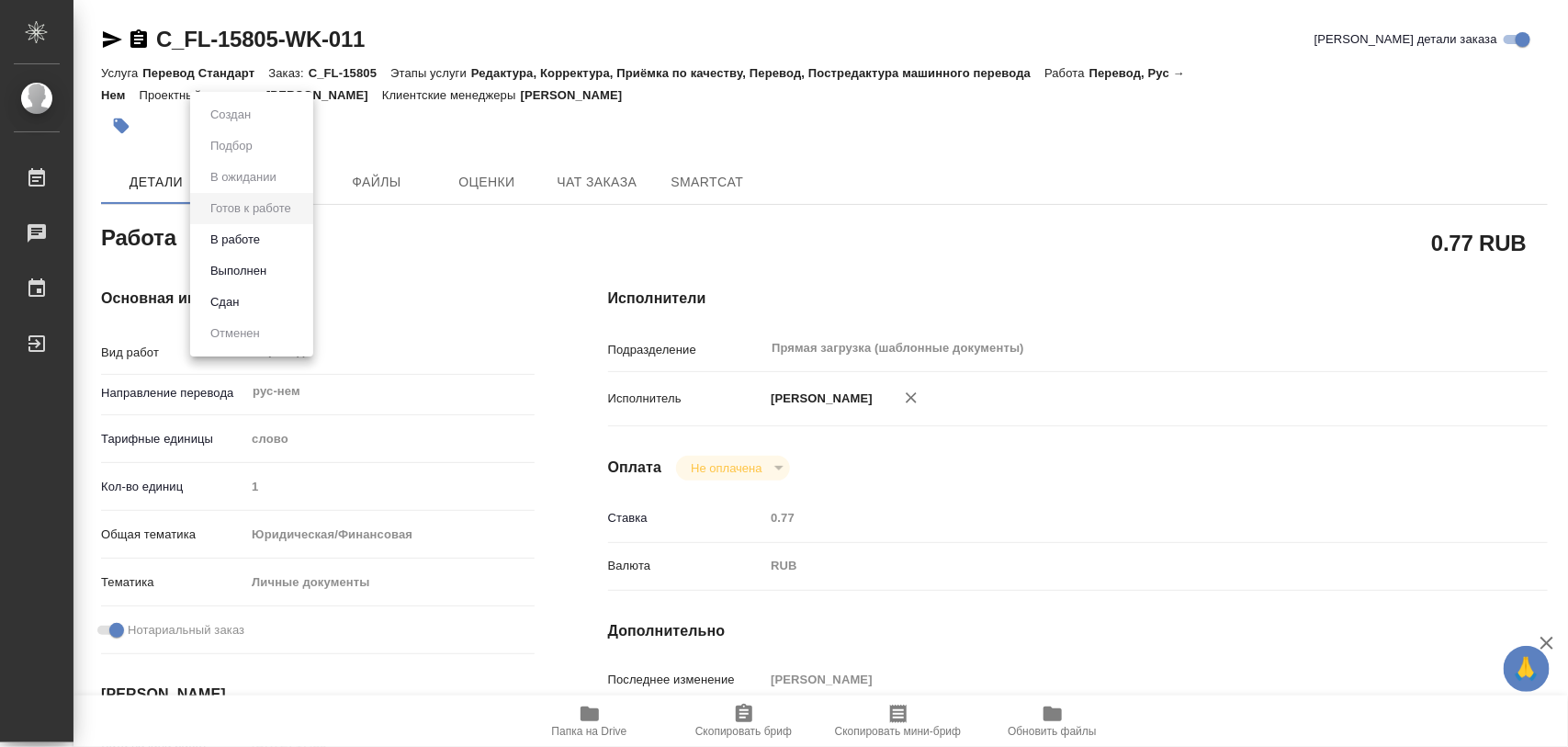
type textarea "x"
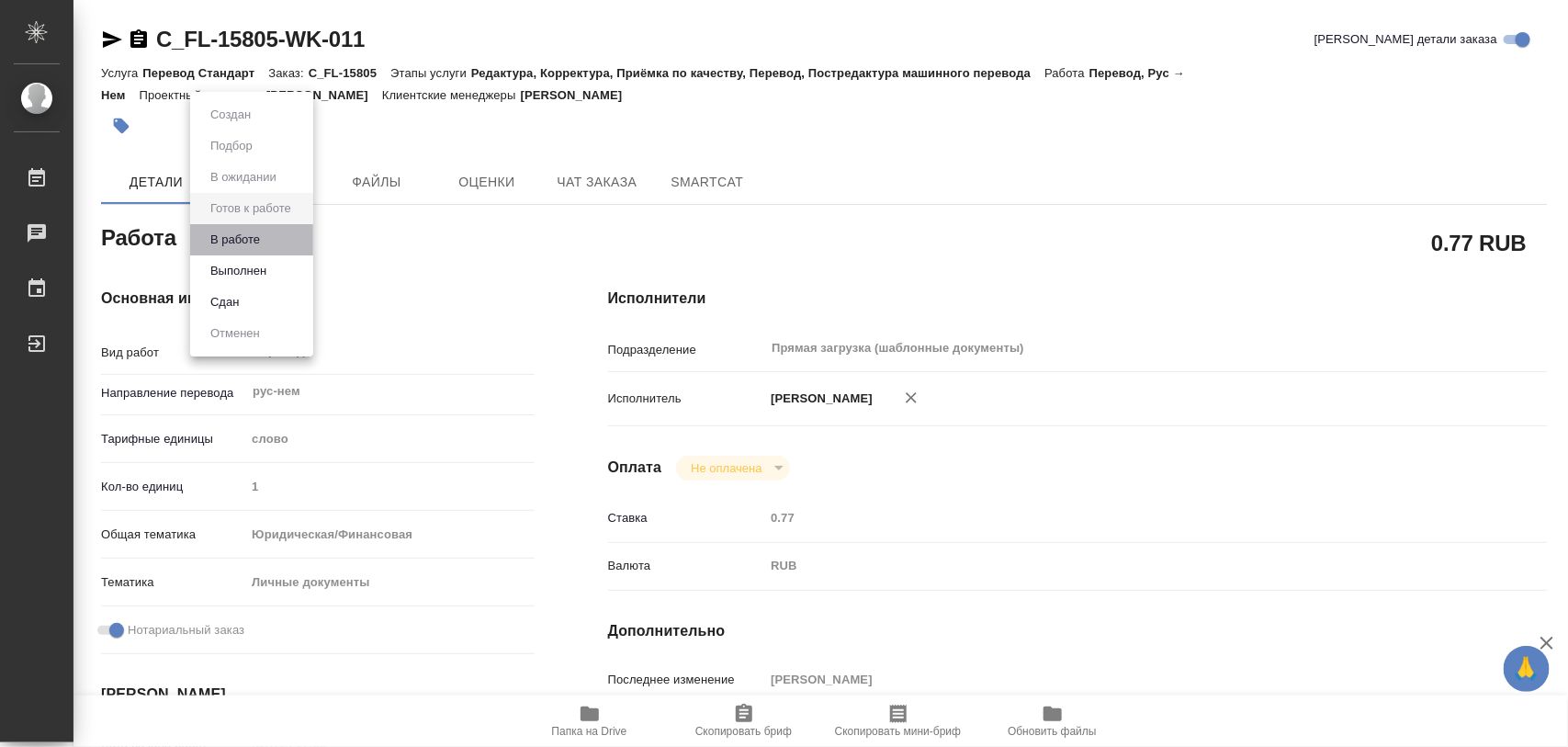
click at [271, 242] on li "В работе" at bounding box center [251, 239] width 123 height 31
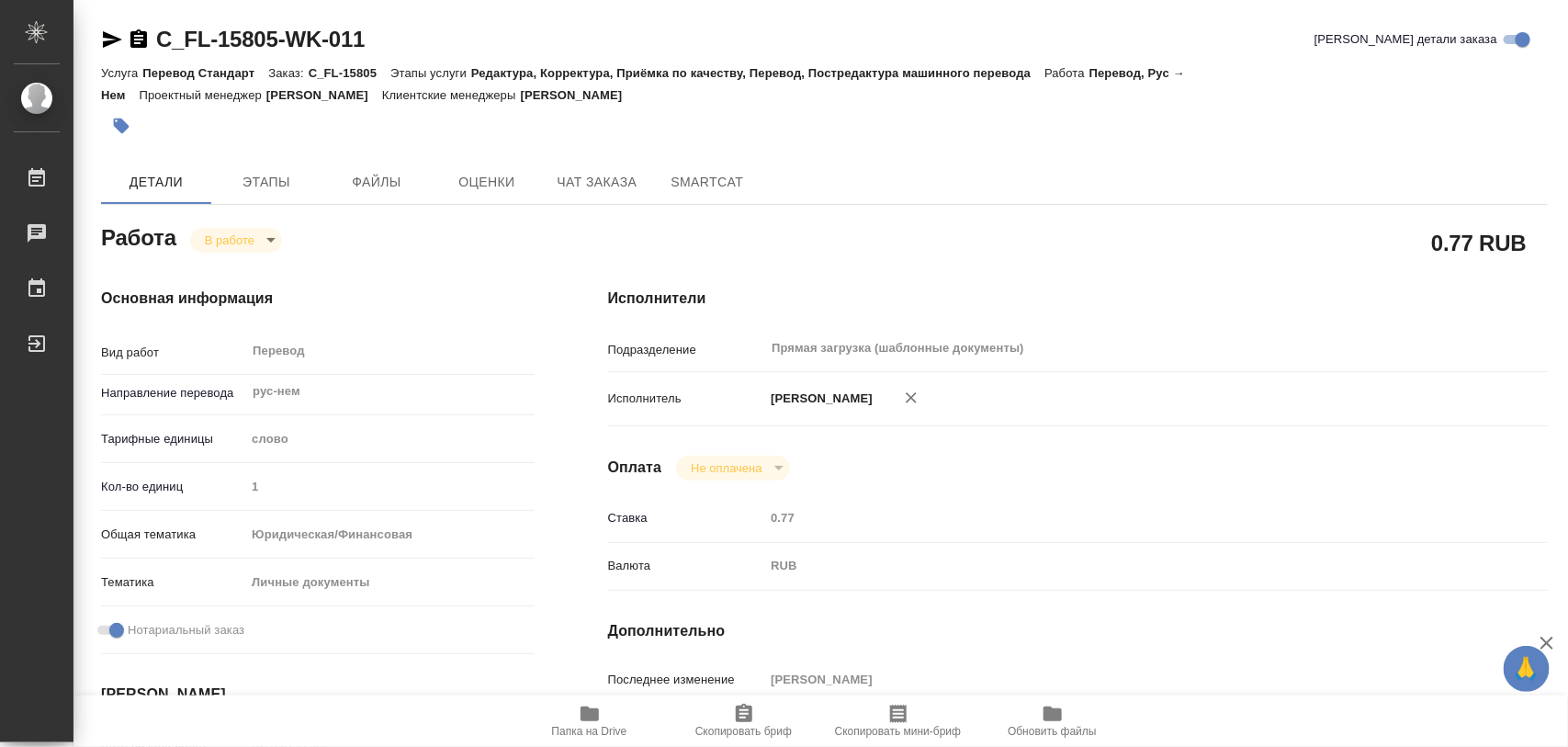
type textarea "x"
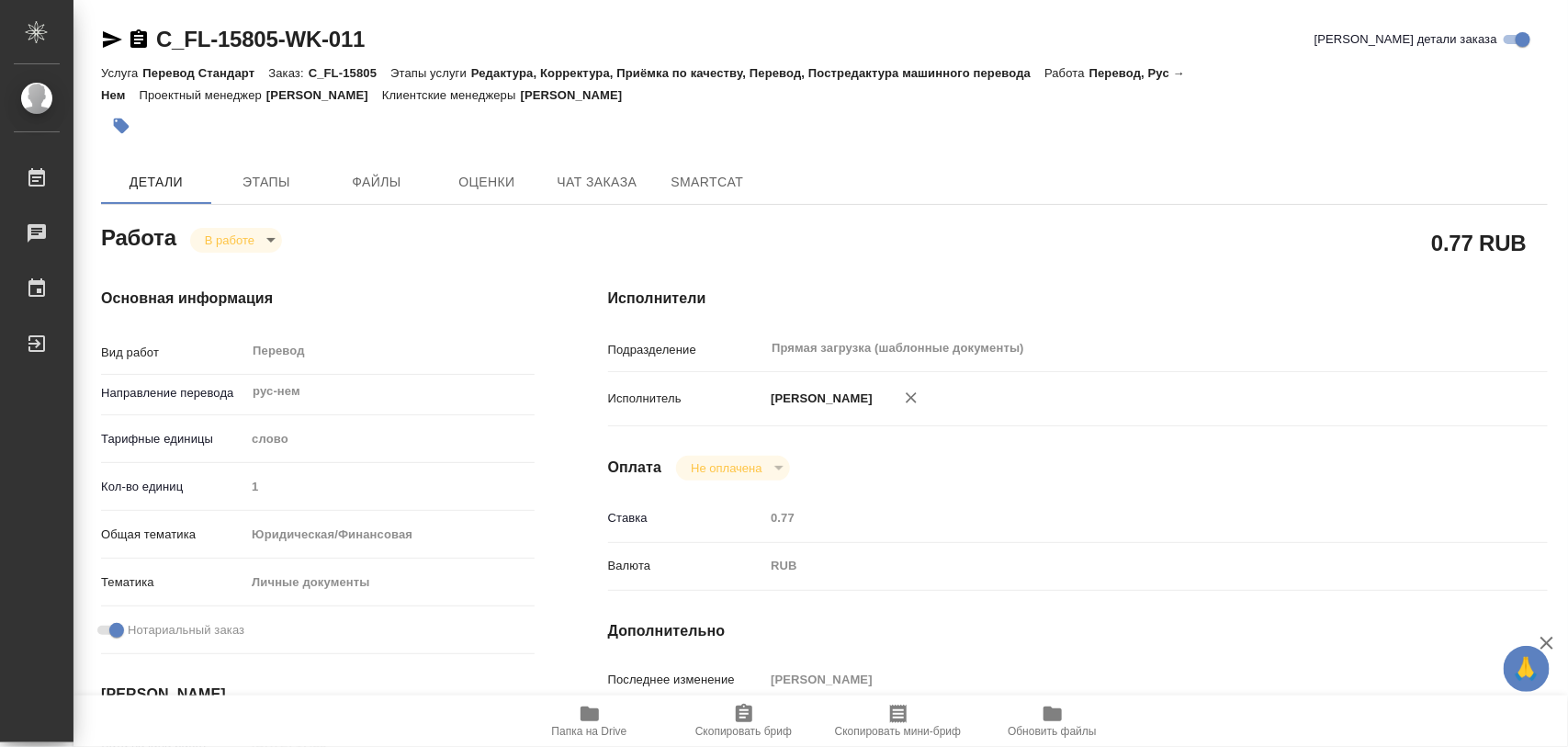
type textarea "x"
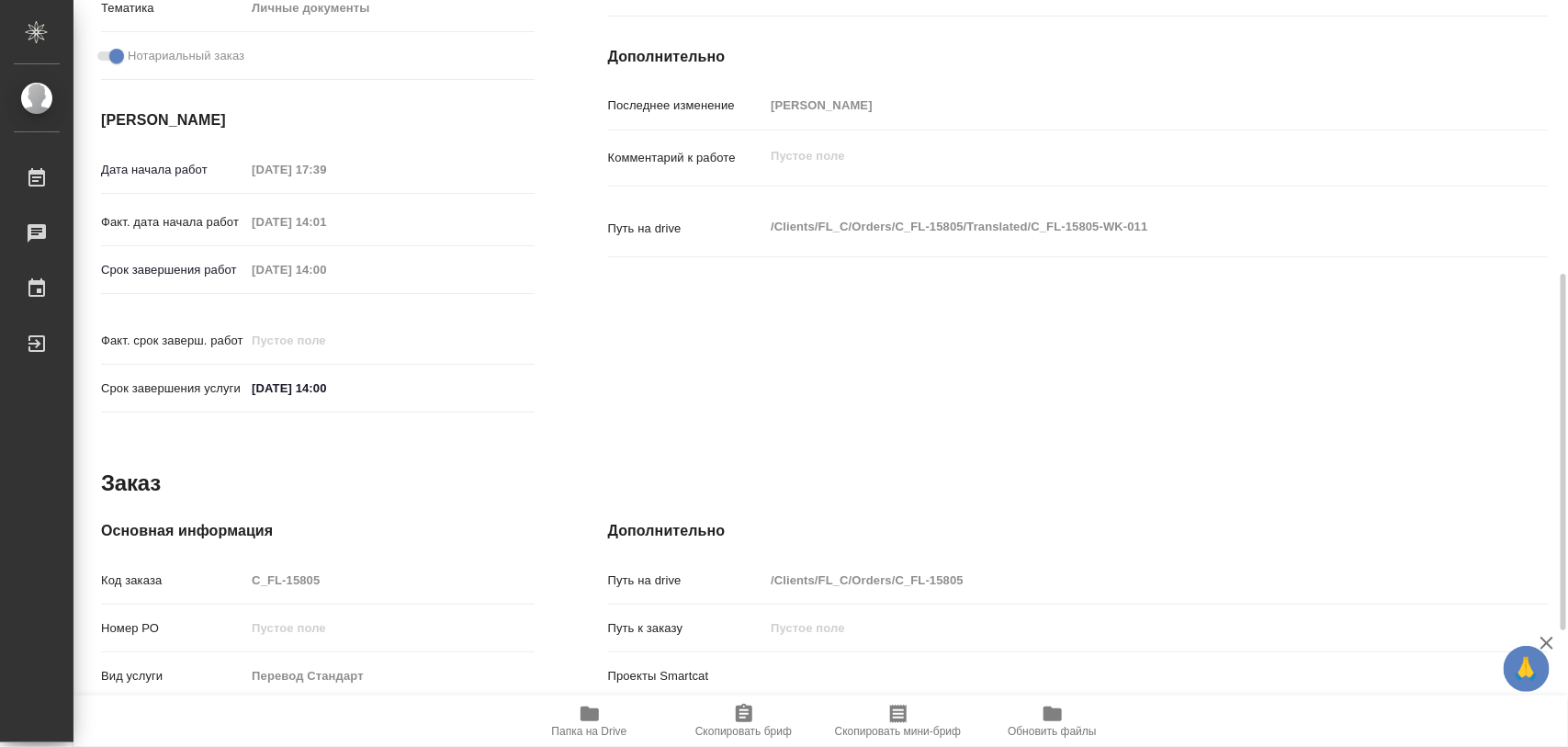
type textarea "x"
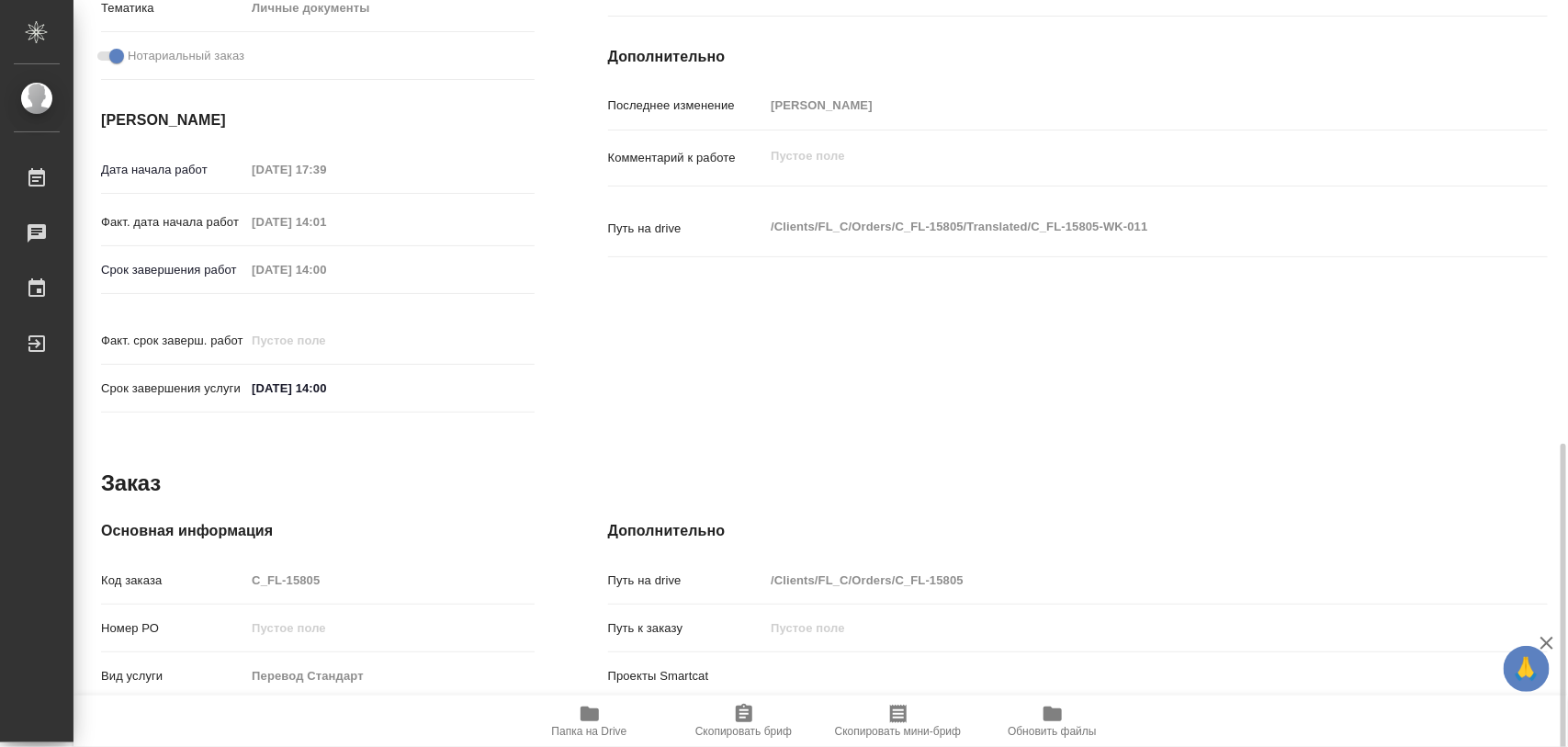
scroll to position [819, 0]
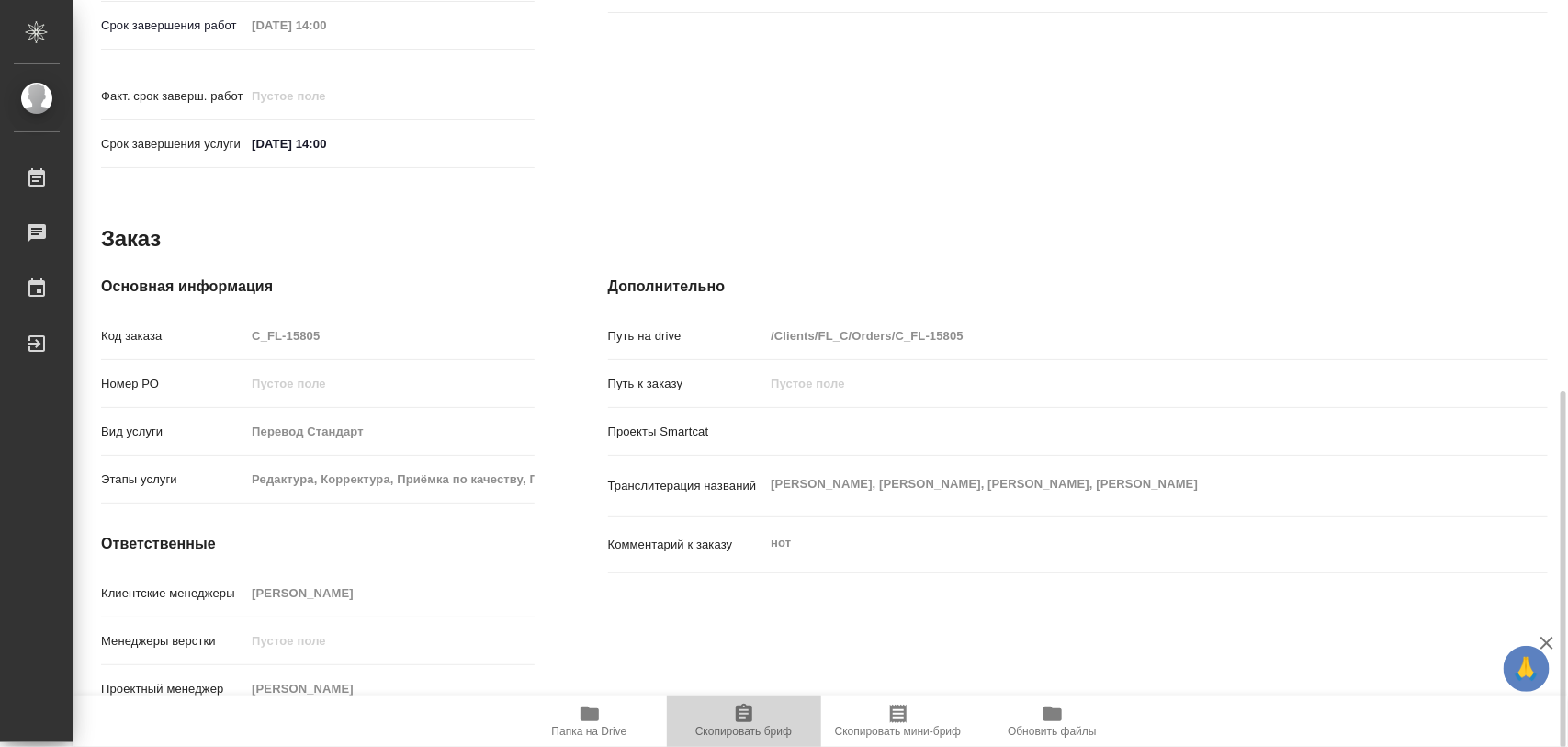
click at [750, 715] on icon "button" at bounding box center [743, 712] width 16 height 18
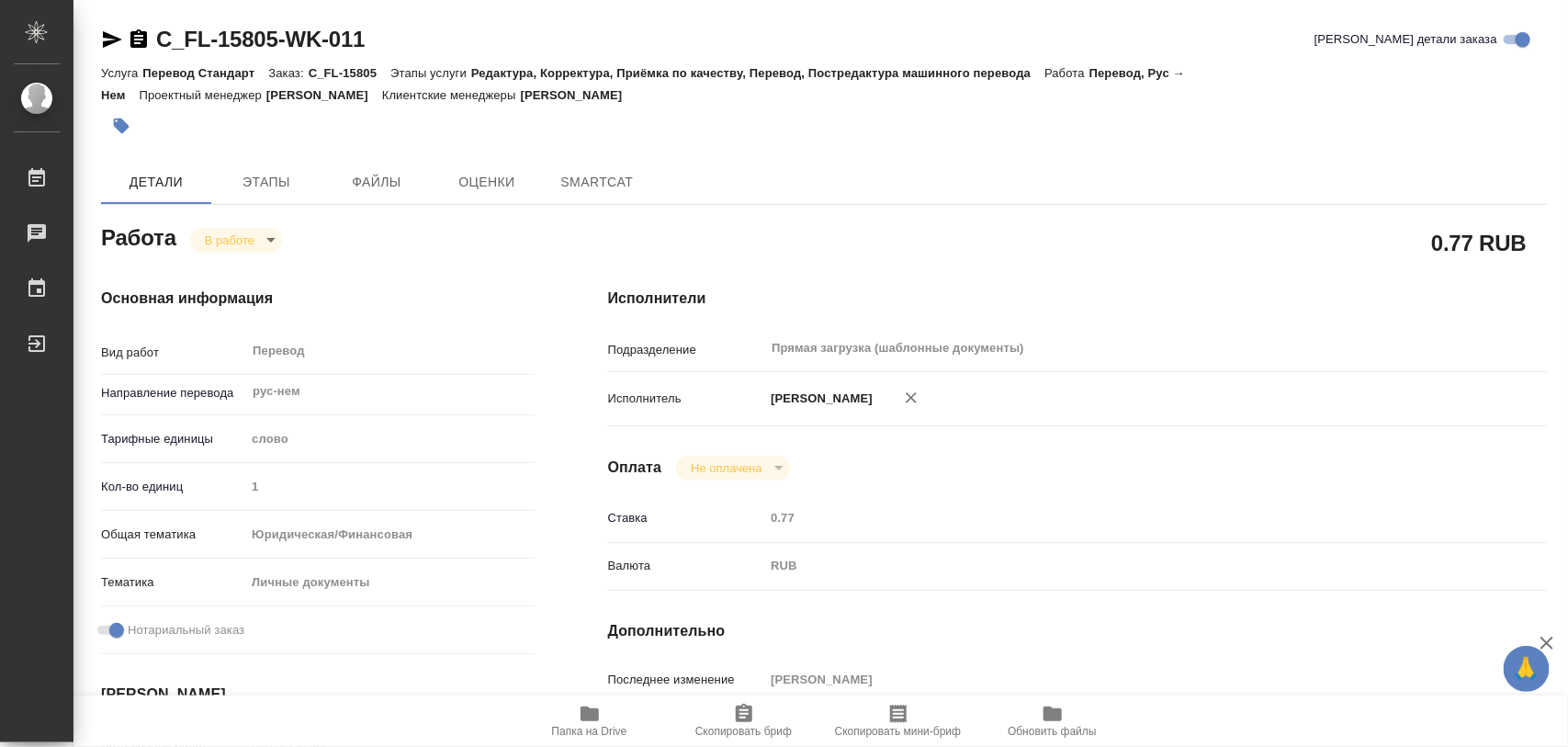
type textarea "x"
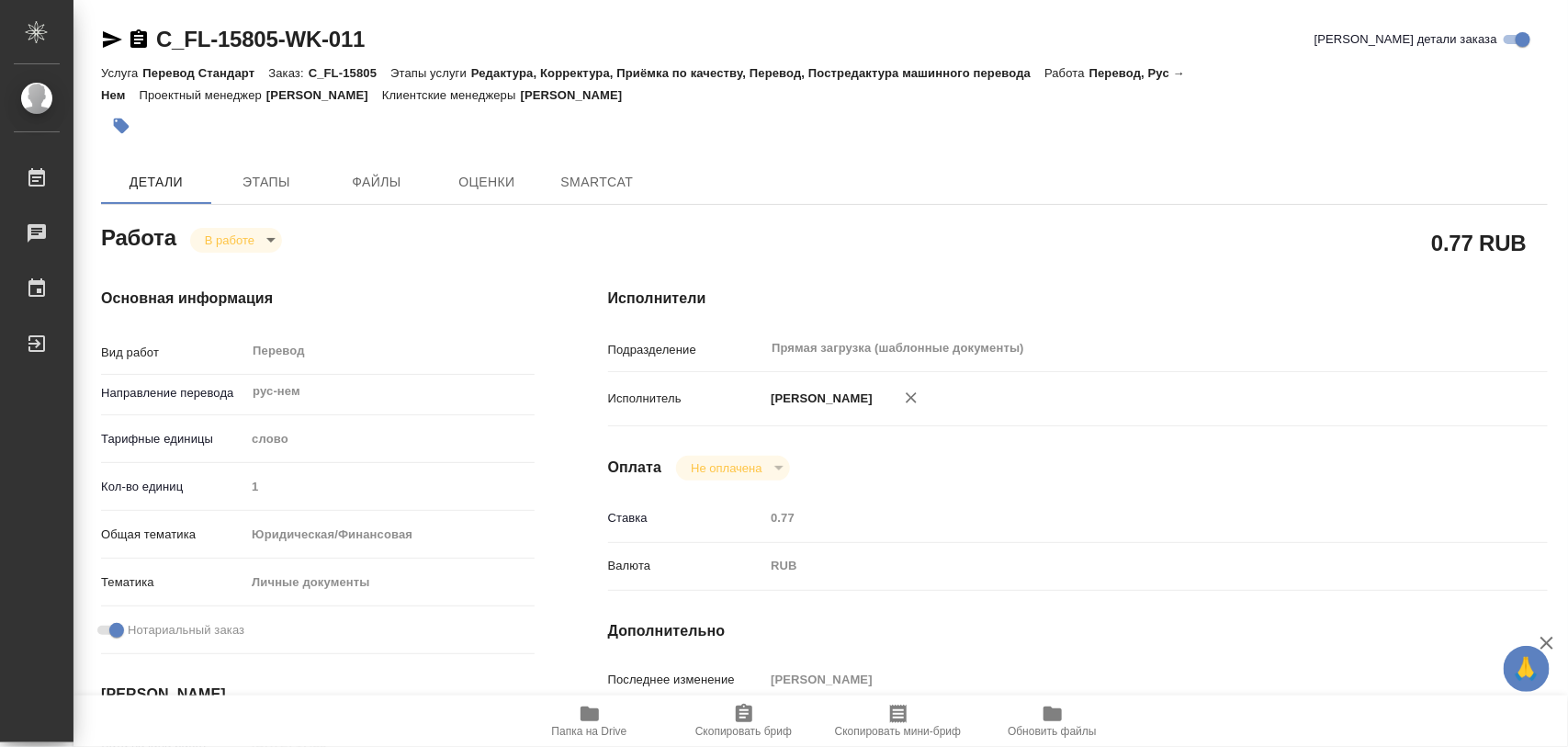
type textarea "x"
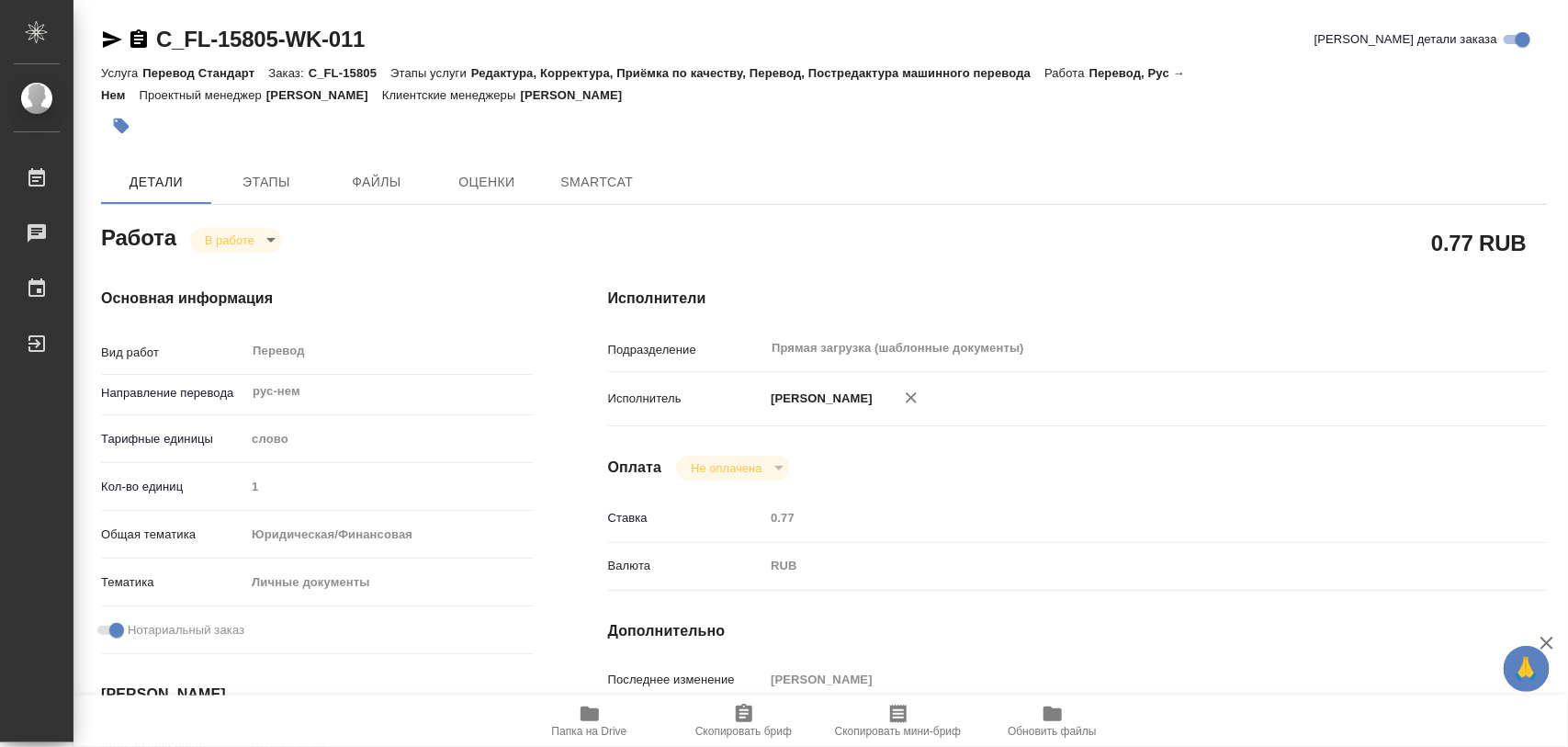
type textarea "x"
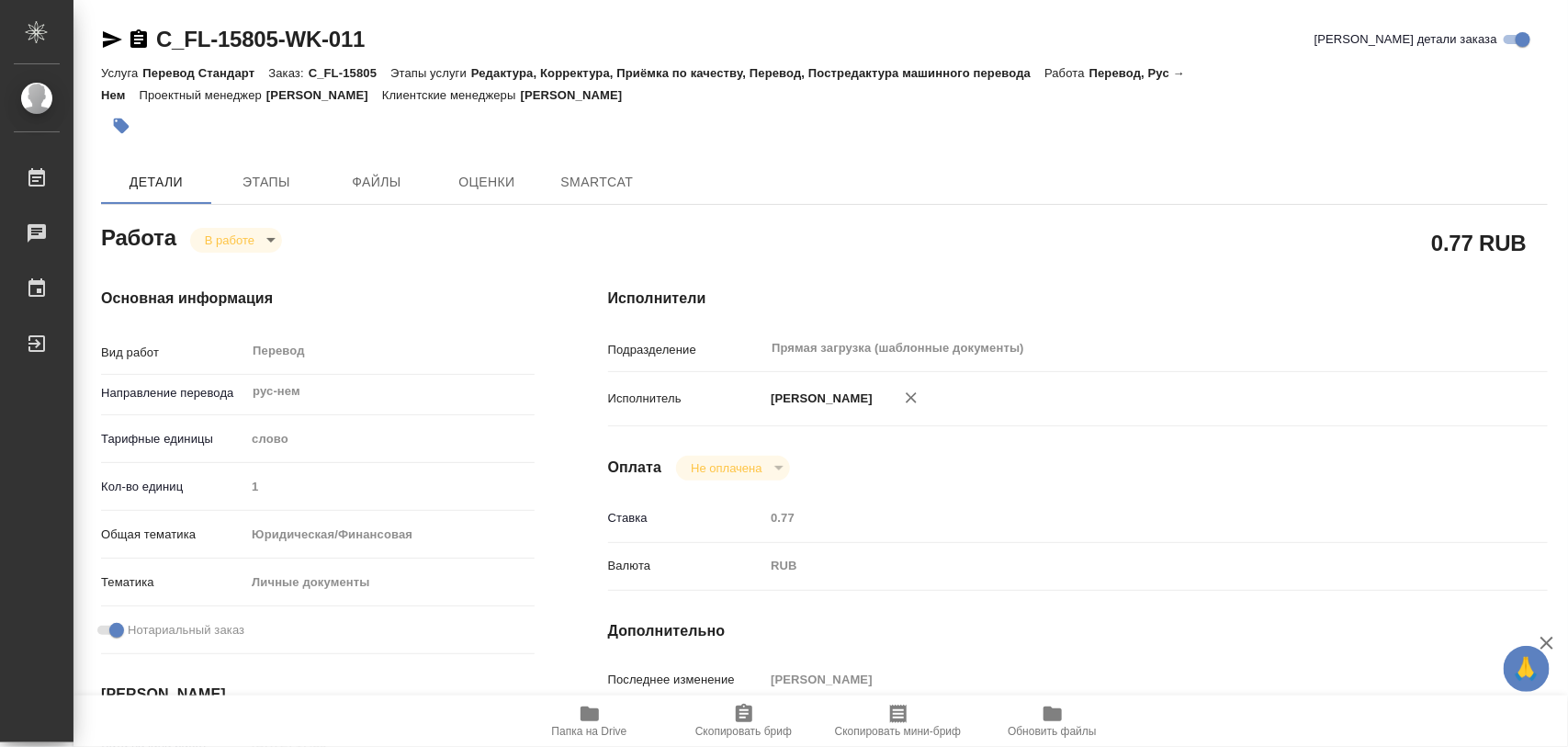
type textarea "x"
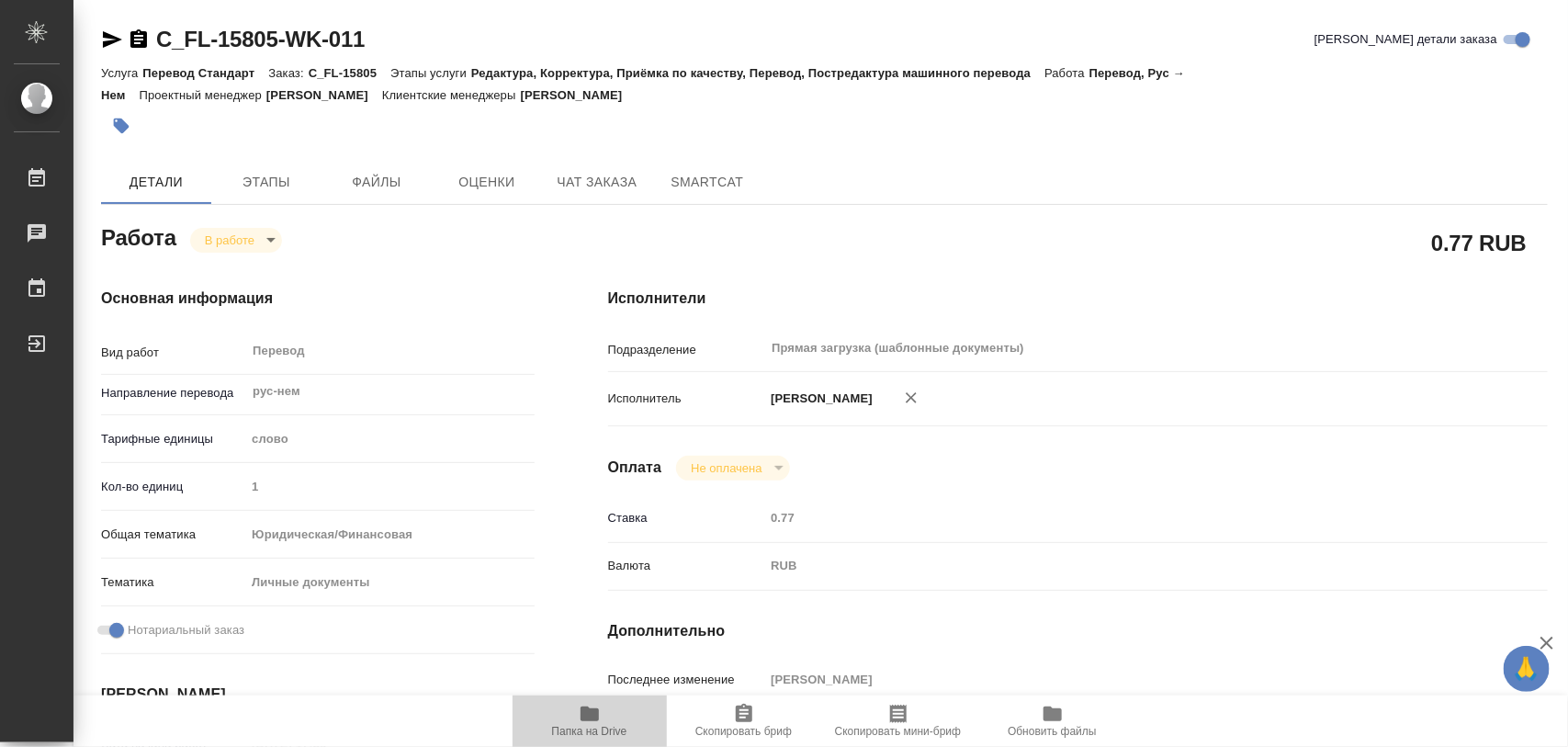
click at [606, 715] on span "Папка на Drive" at bounding box center [590, 720] width 132 height 35
type textarea "x"
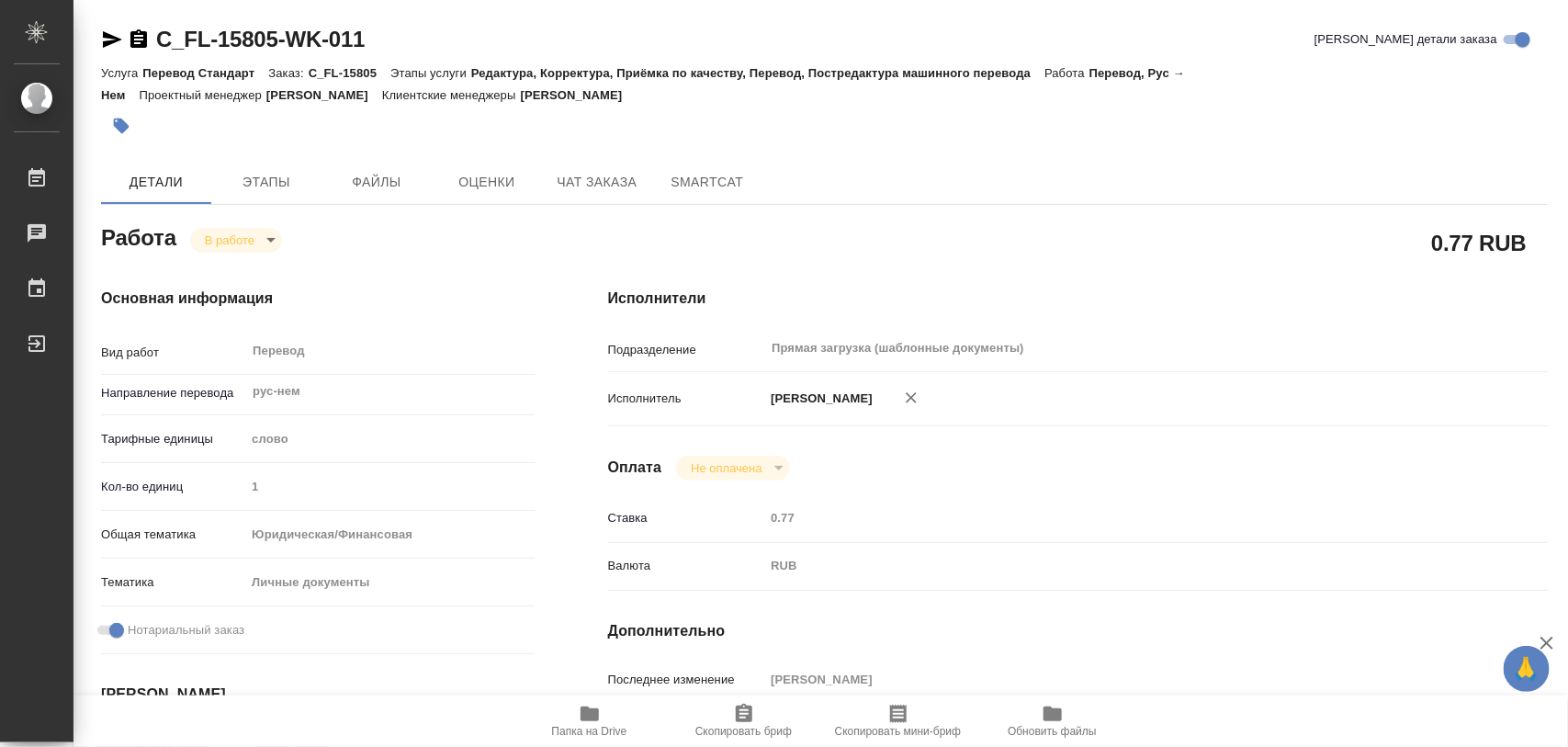
type textarea "x"
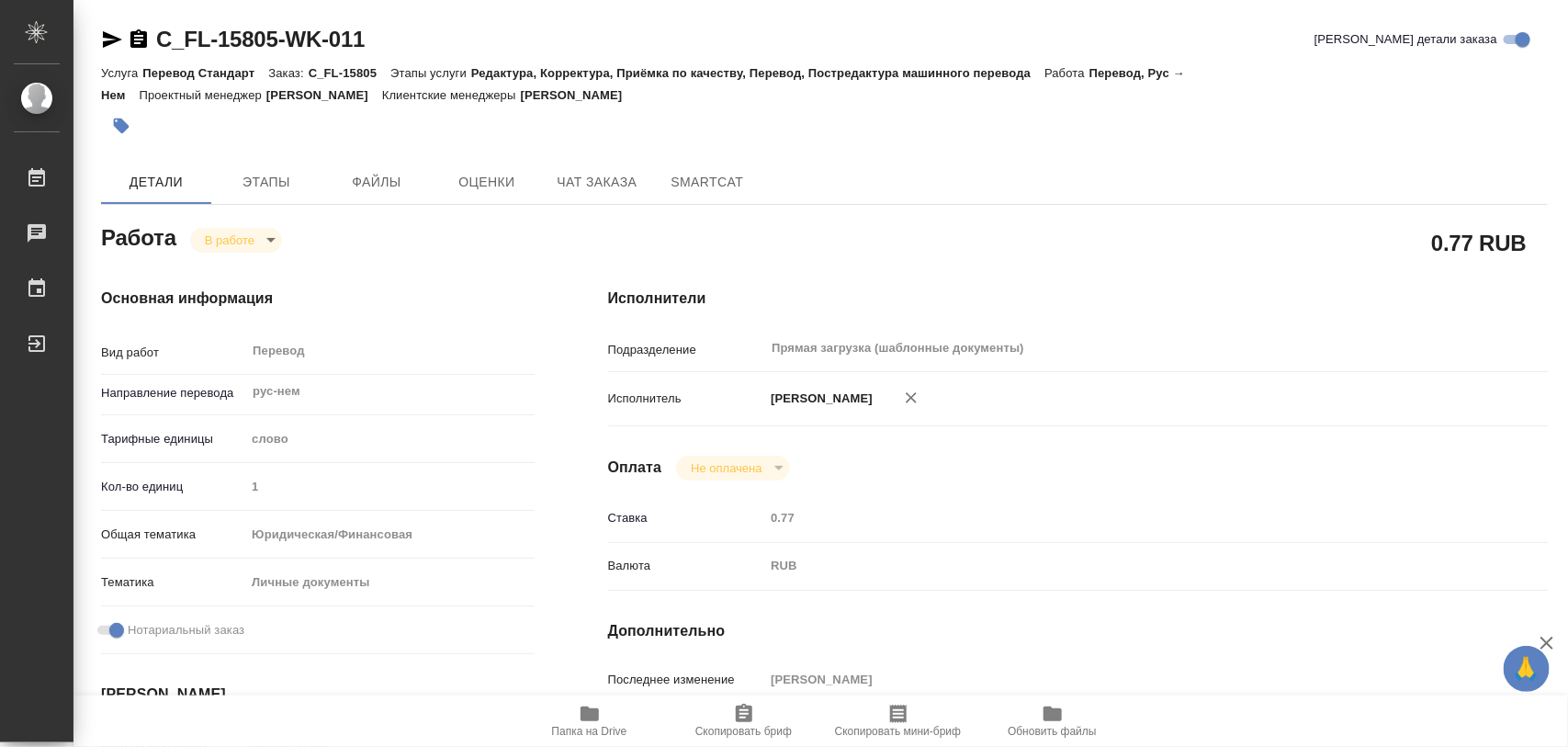
type textarea "x"
